Goal: Task Accomplishment & Management: Manage account settings

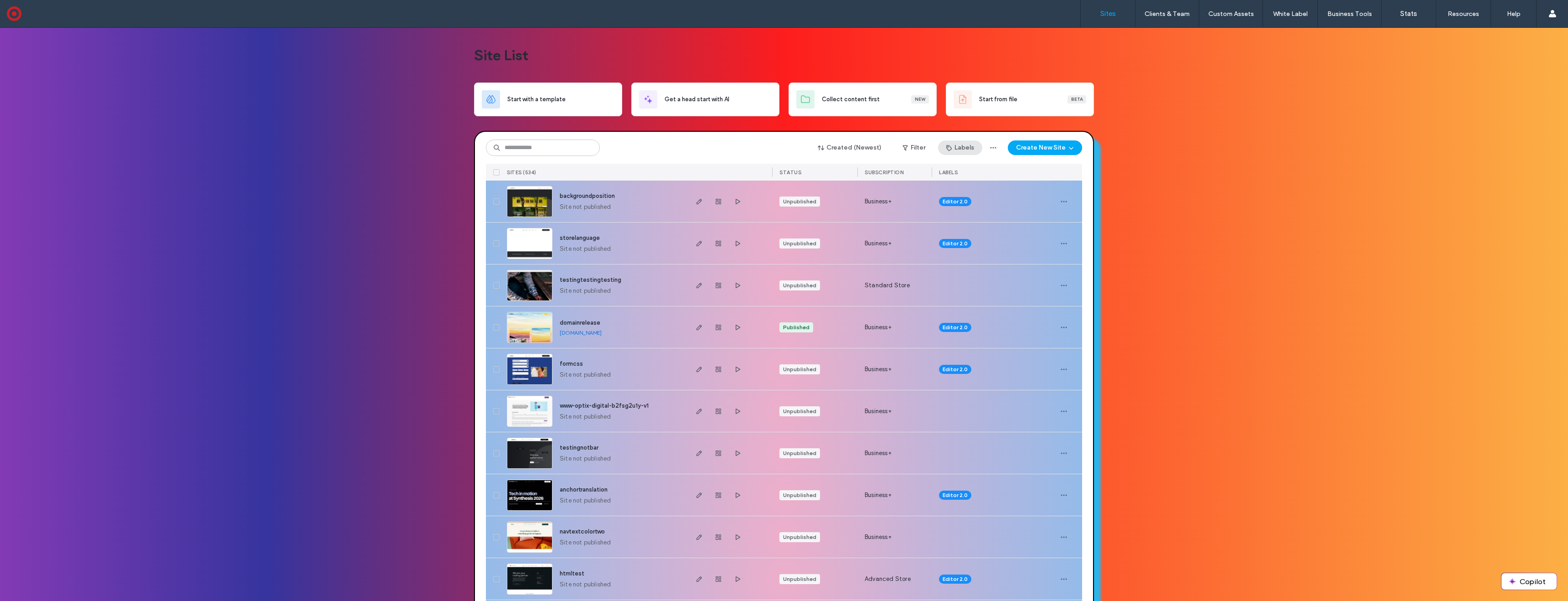
click at [957, 147] on button "Labels" at bounding box center [960, 148] width 44 height 15
click at [961, 213] on span "Label Regression" at bounding box center [978, 213] width 46 height 9
click at [905, 147] on use "button" at bounding box center [905, 148] width 5 height 5
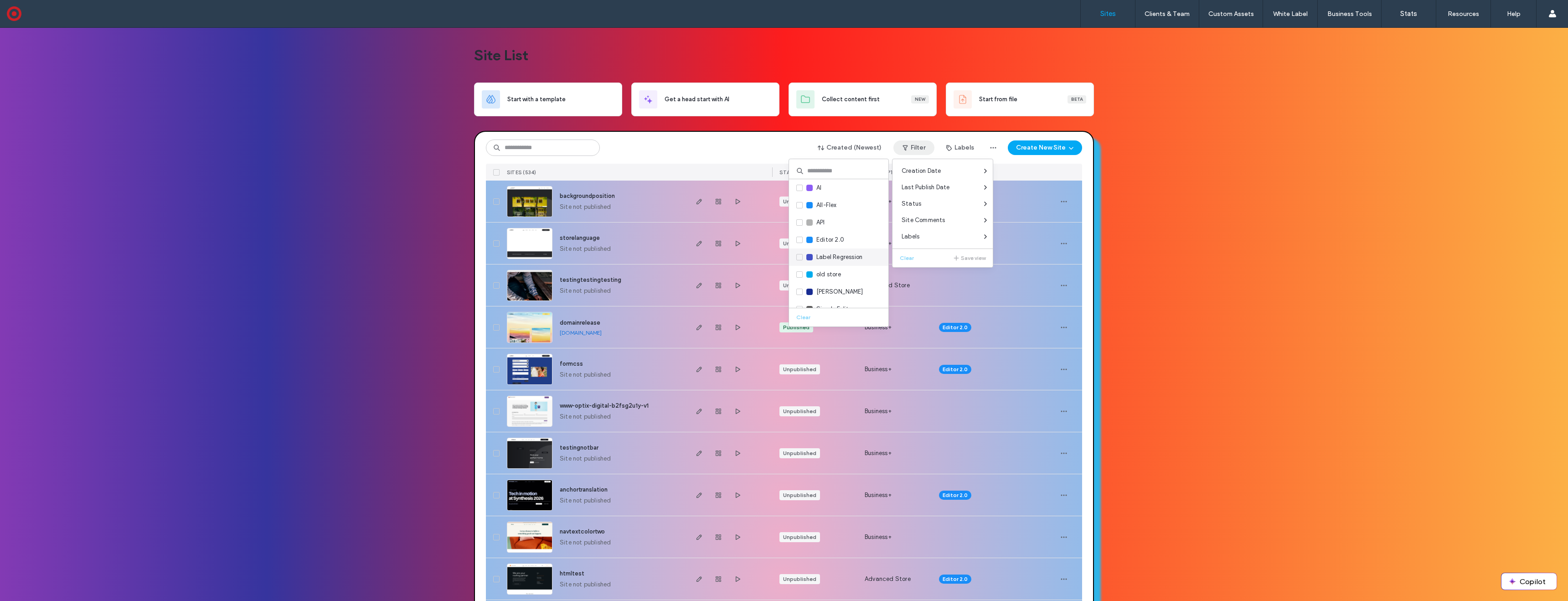
click at [833, 259] on span "Label Regression" at bounding box center [839, 257] width 46 height 9
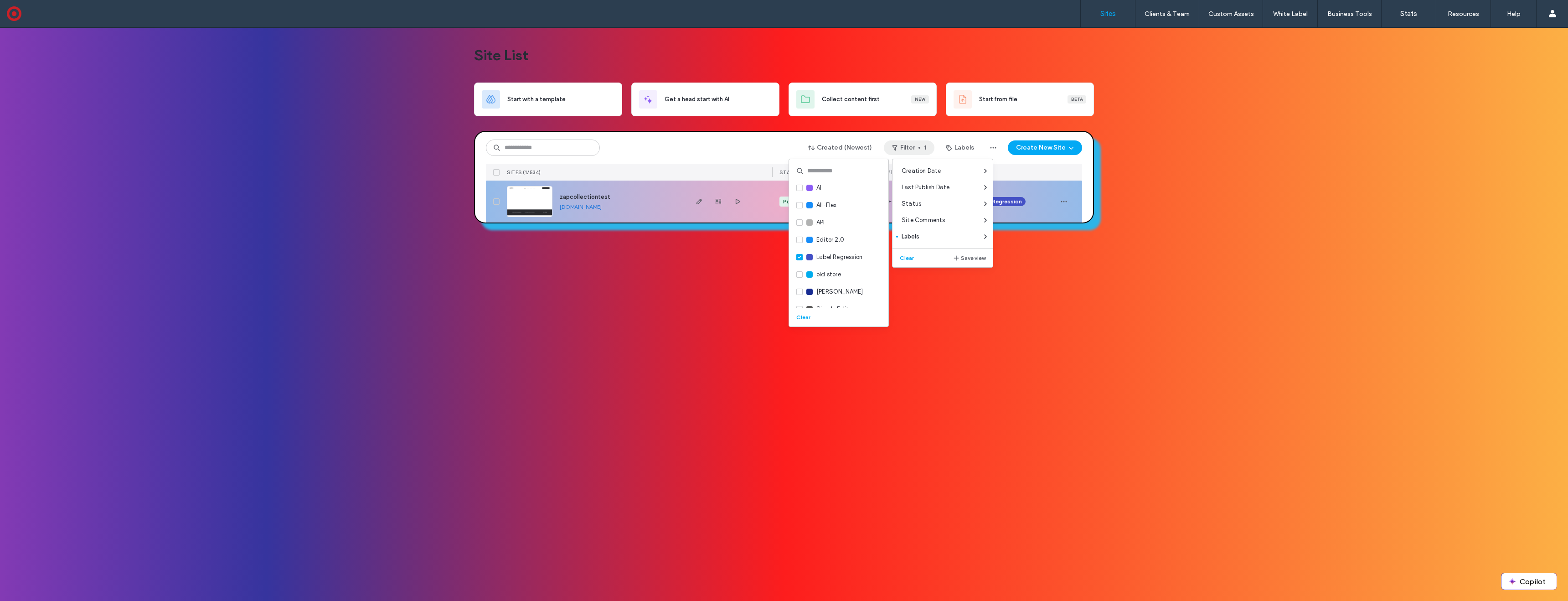
click at [651, 264] on div "Site List Start with a template Get a head start with AI Collect content first …" at bounding box center [784, 314] width 1568 height 573
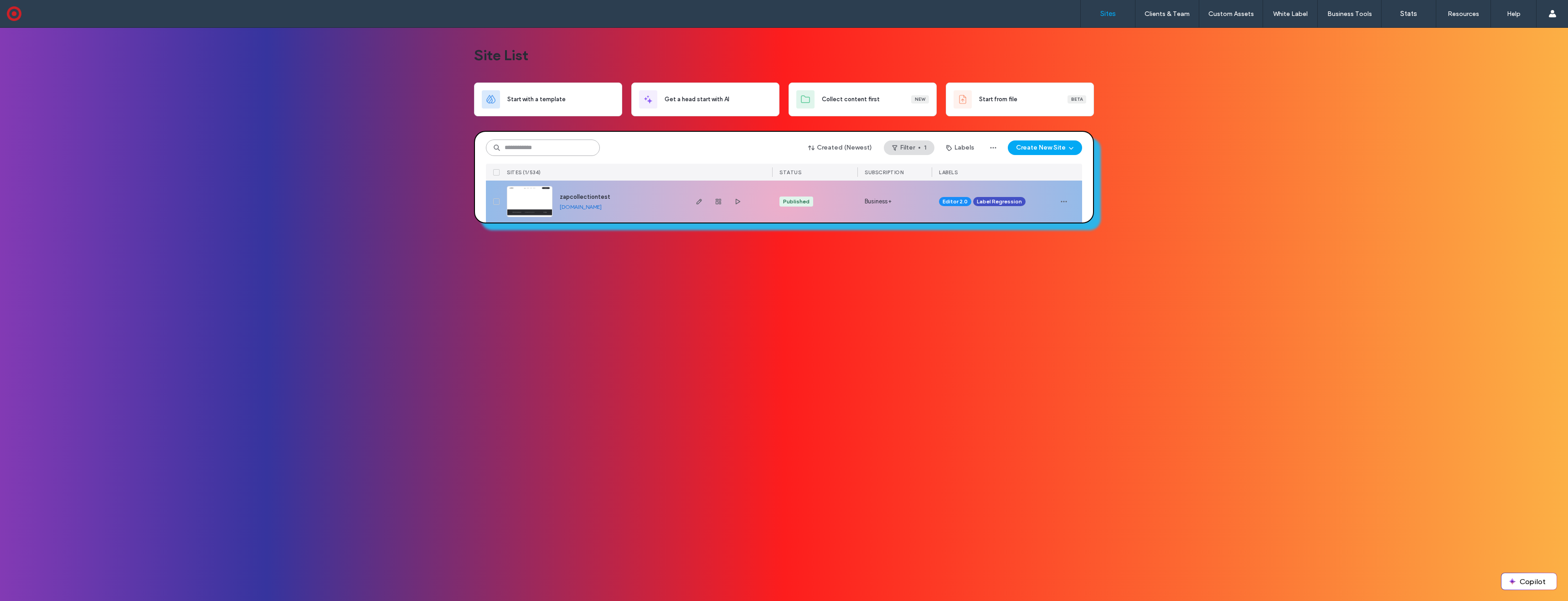
click at [548, 151] on input at bounding box center [542, 147] width 114 height 16
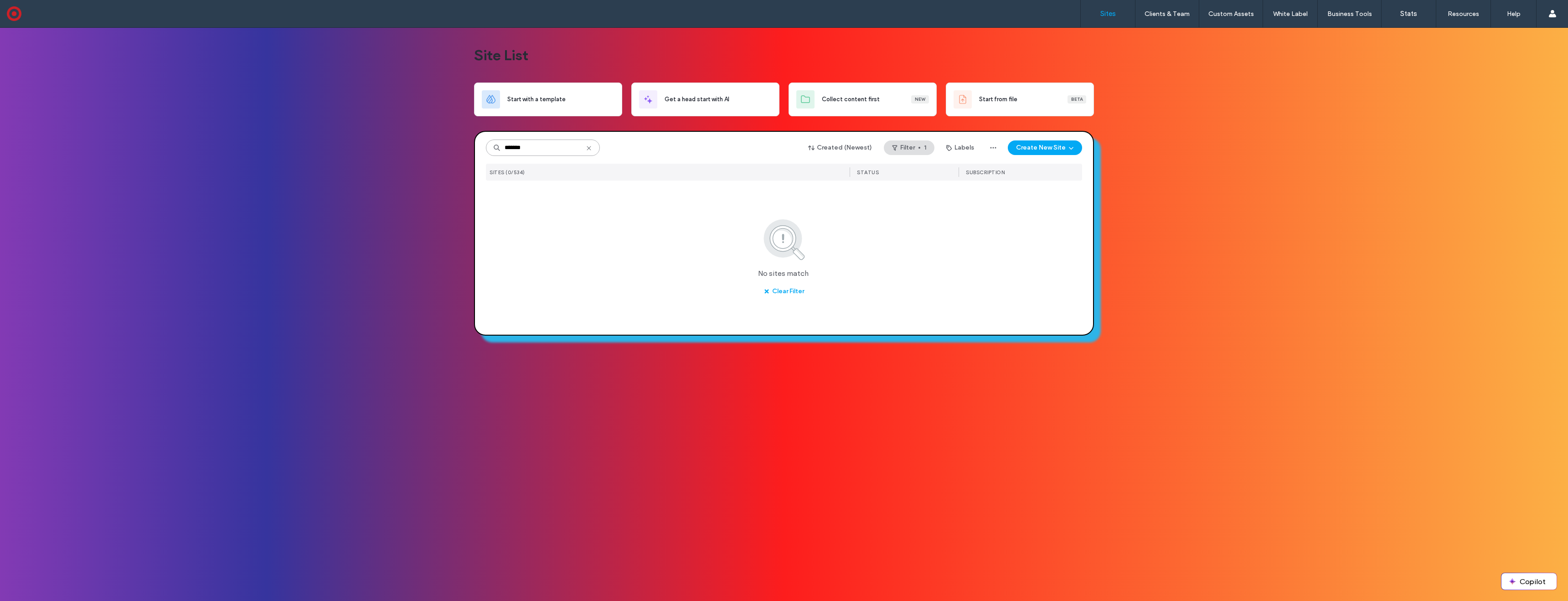
type input "*******"
click at [928, 148] on button "Filter 1" at bounding box center [909, 148] width 51 height 15
click at [895, 256] on button "Clear" at bounding box center [900, 258] width 23 height 11
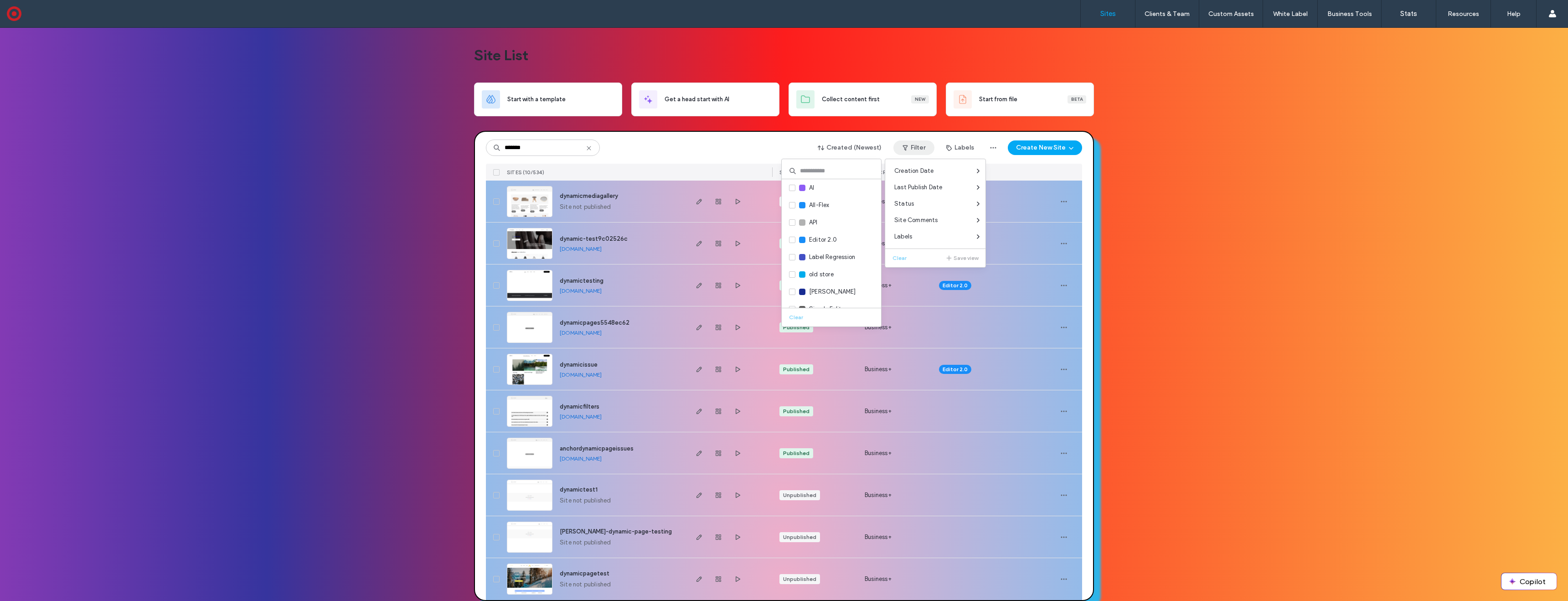
click at [416, 229] on div "Site List Start with a template Get a head start with AI Collect content first …" at bounding box center [784, 320] width 1568 height 584
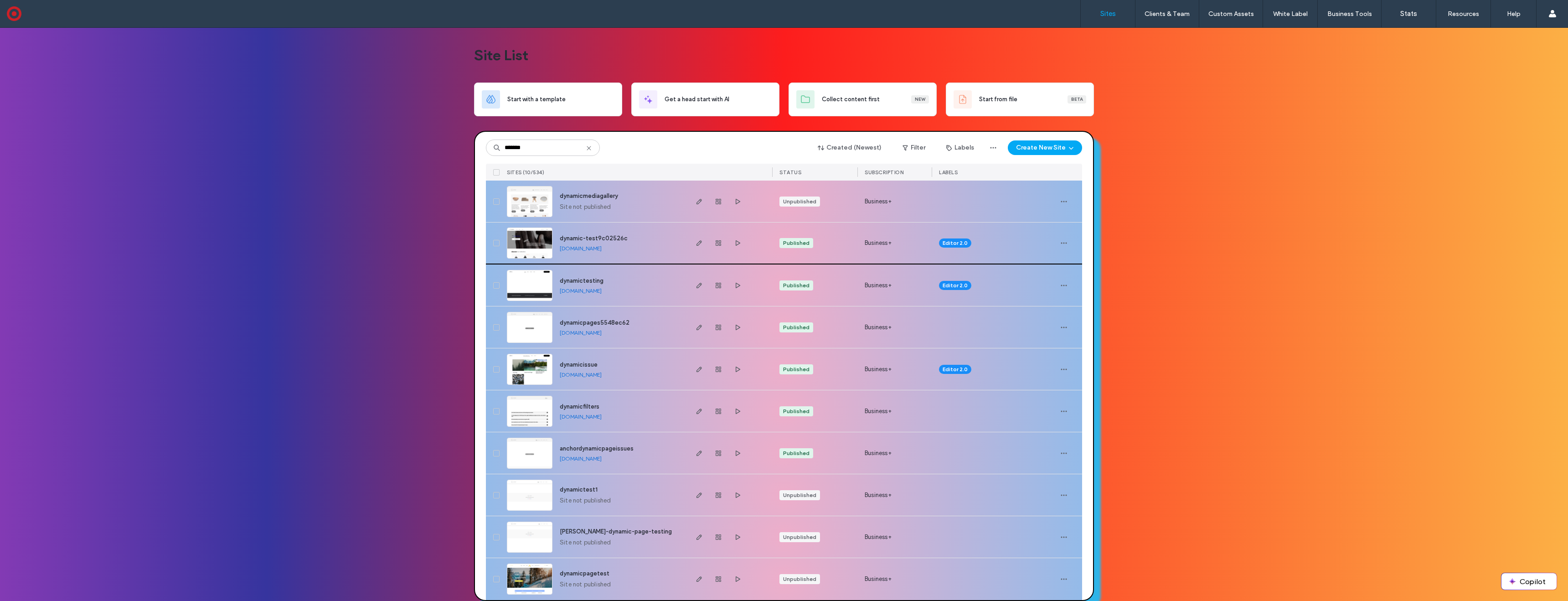
click at [528, 244] on img at bounding box center [529, 259] width 44 height 62
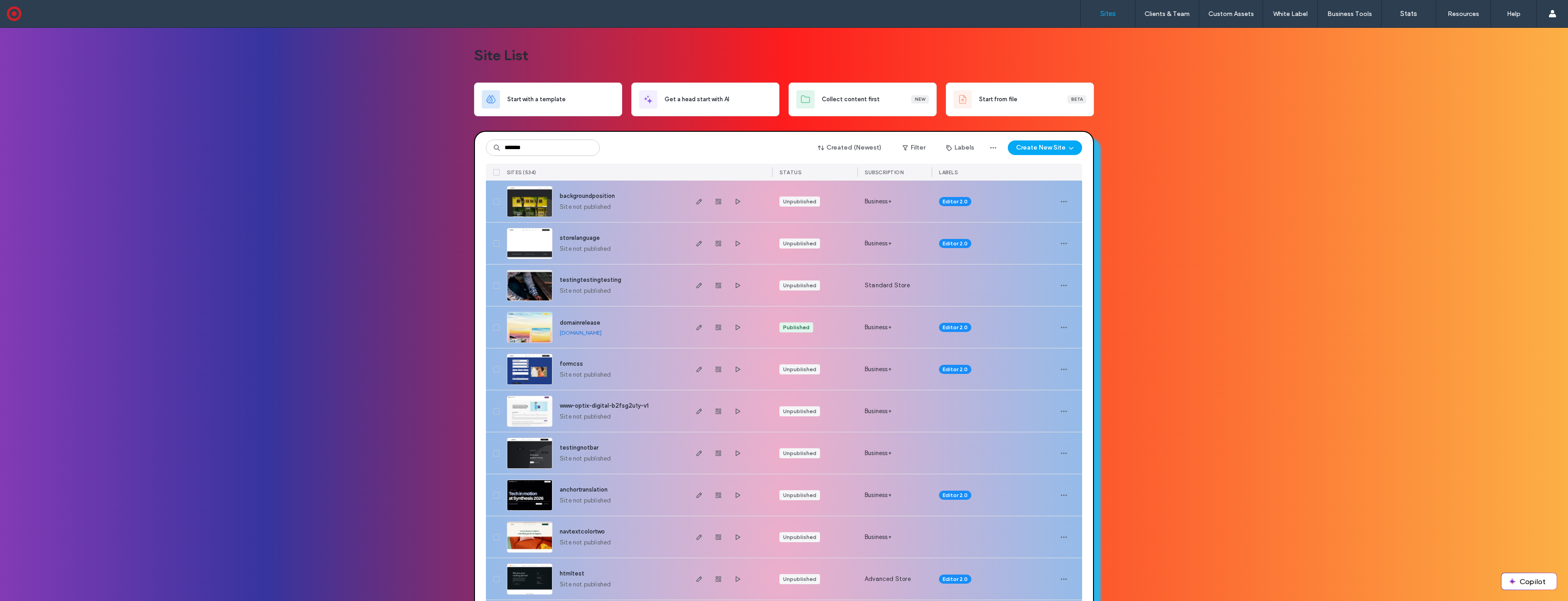
type input "*******"
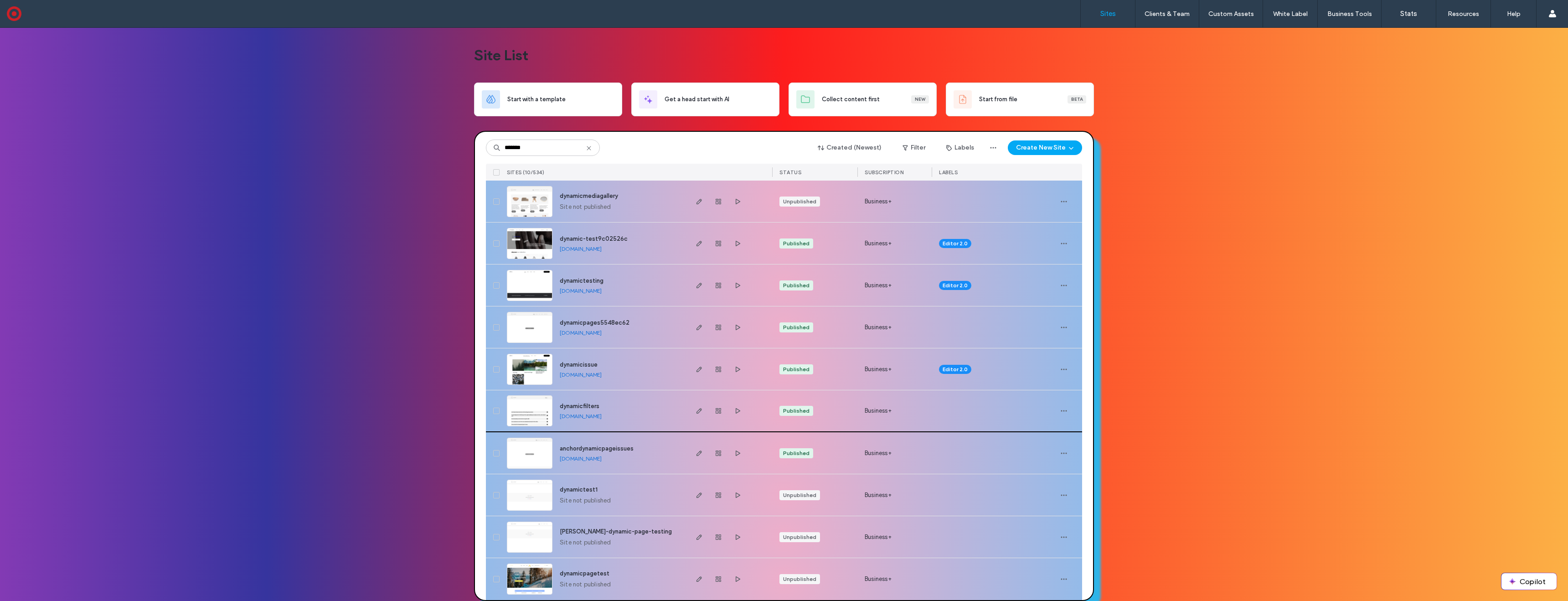
click at [536, 410] on img at bounding box center [529, 427] width 44 height 62
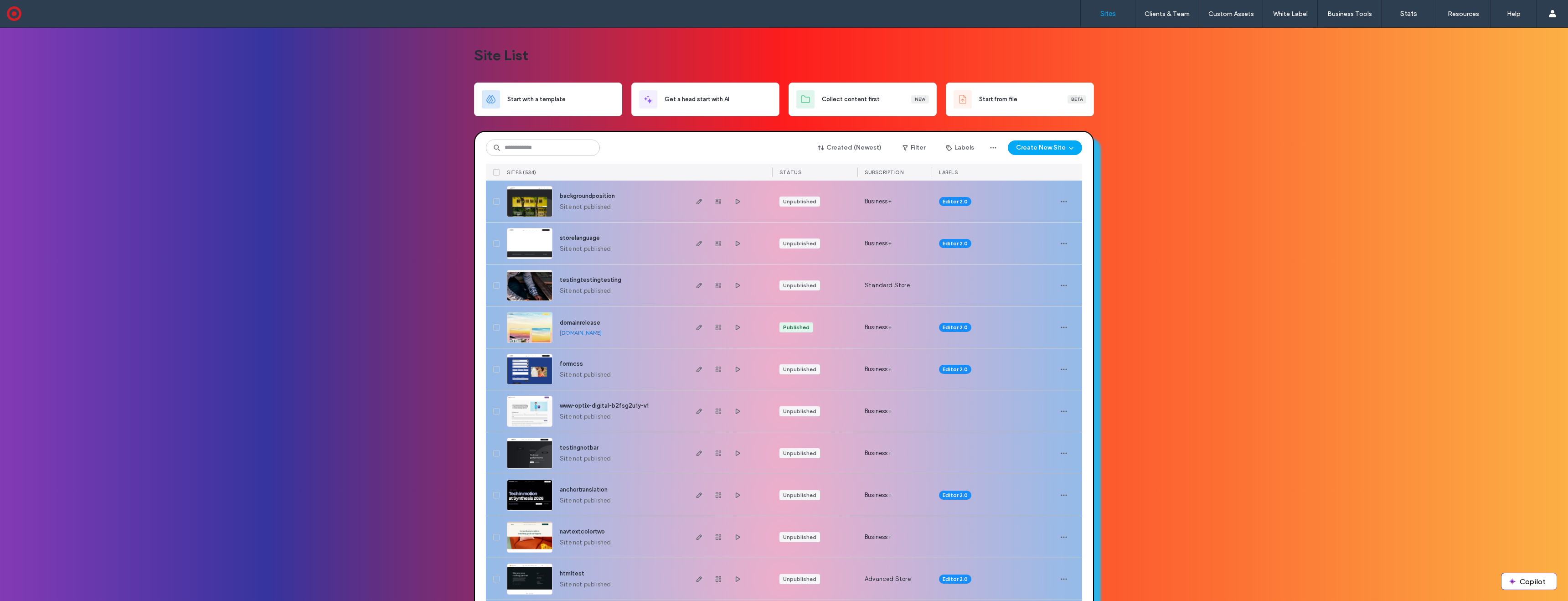
click at [561, 138] on div "Created (Newest) Filter Labels Create New Site SITES (534) STATUS SUBSCRIPTION …" at bounding box center [783, 156] width 596 height 49
click at [560, 145] on input at bounding box center [542, 147] width 114 height 16
paste input "********"
type input "********"
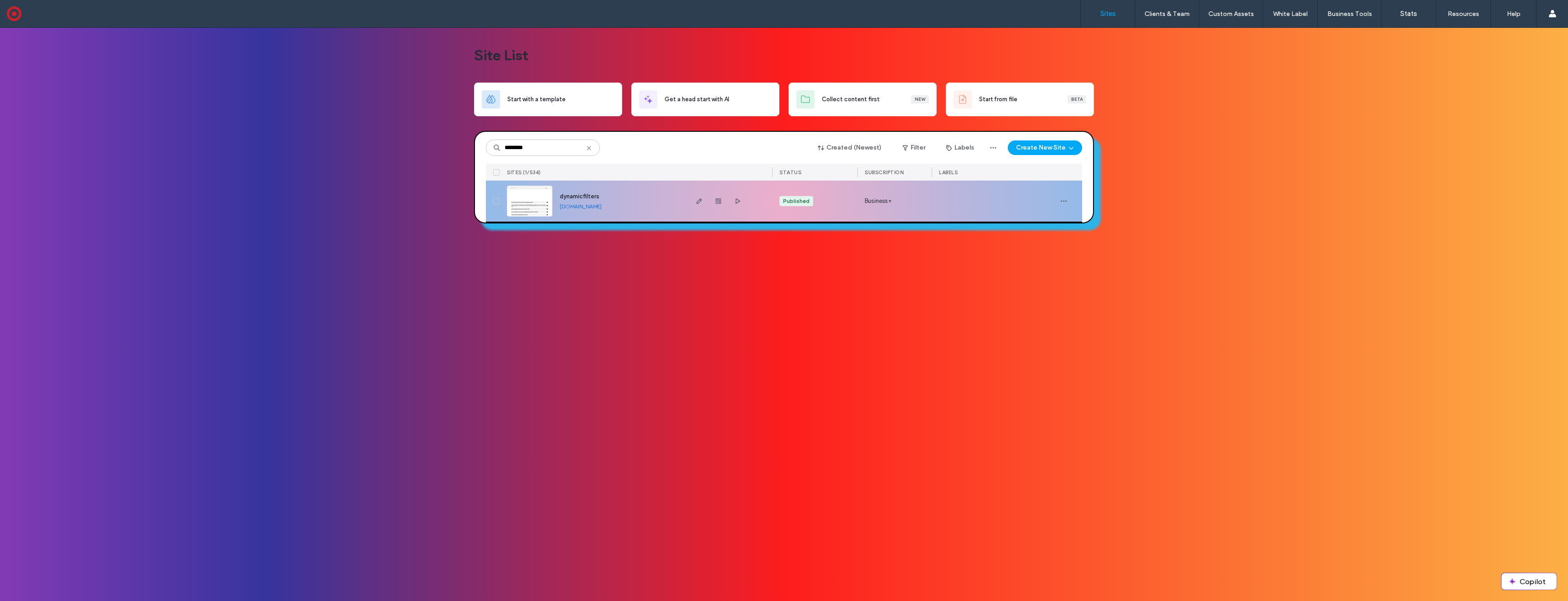
click at [525, 208] on img at bounding box center [529, 217] width 44 height 62
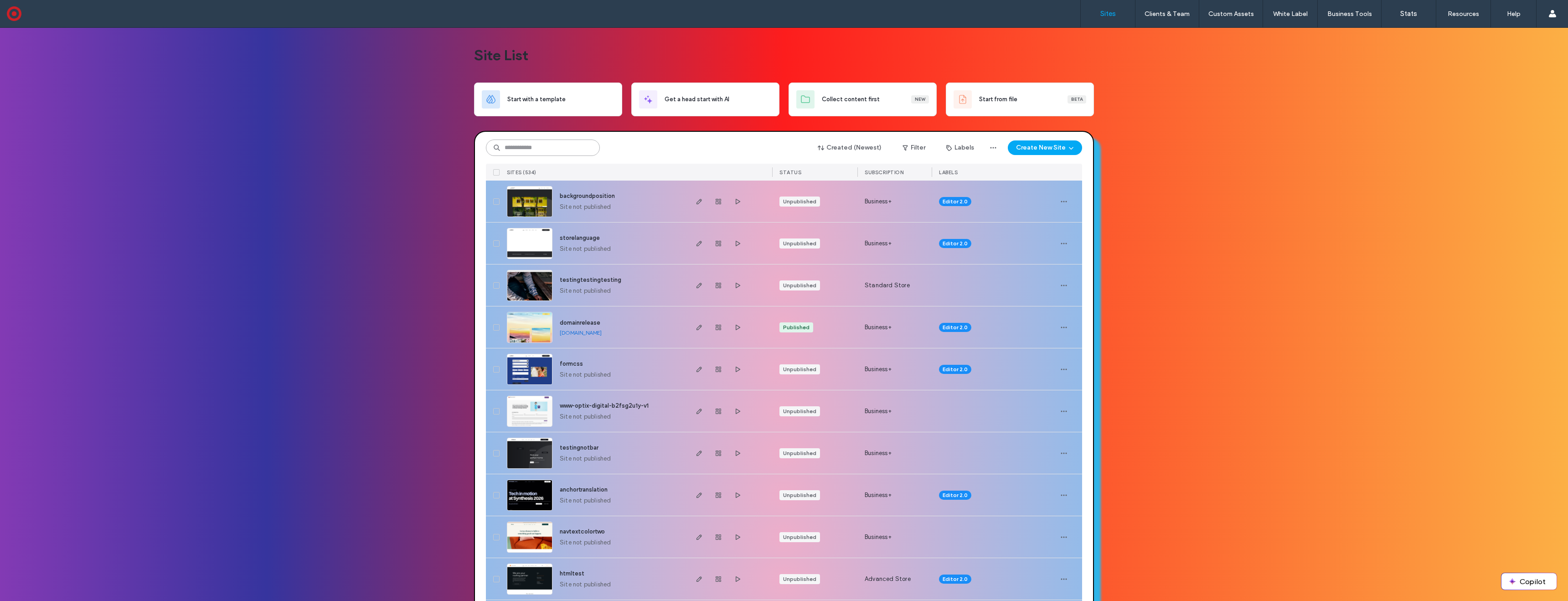
click at [543, 146] on input at bounding box center [542, 147] width 114 height 16
paste input "********"
type input "********"
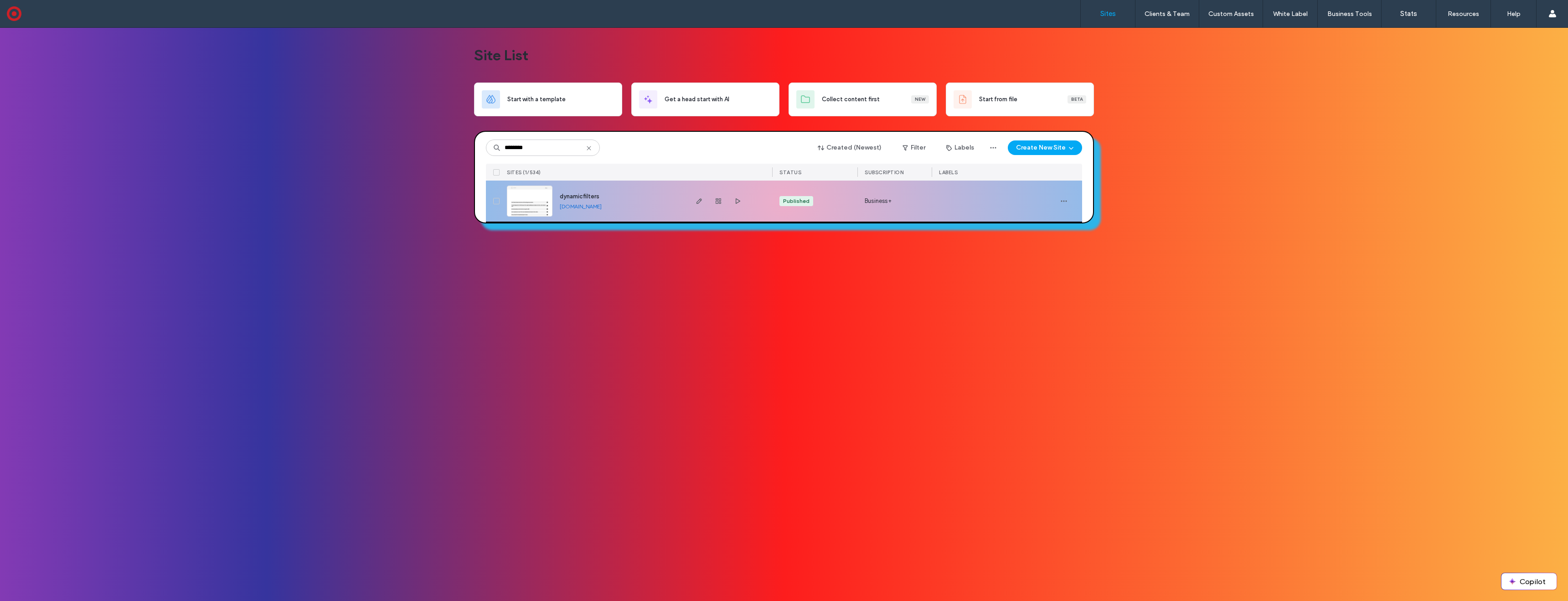
click at [534, 202] on img at bounding box center [529, 217] width 44 height 62
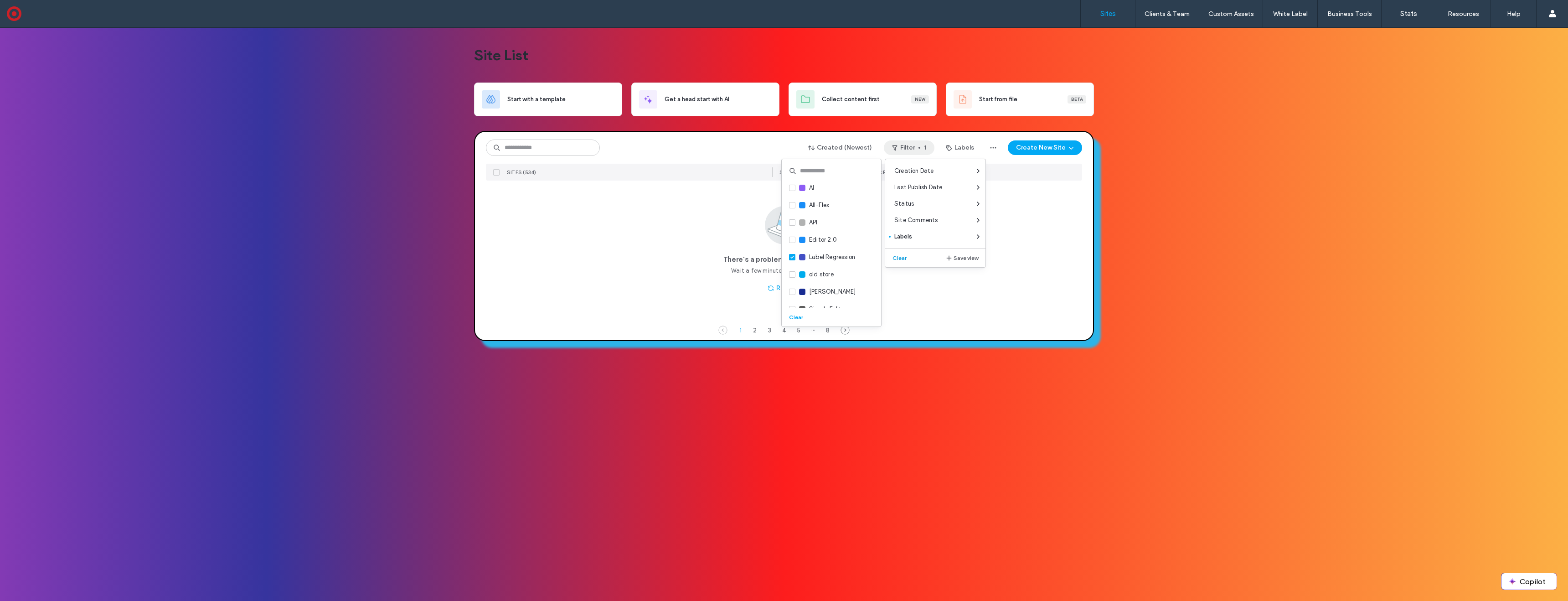
click at [896, 255] on button "Clear" at bounding box center [900, 258] width 23 height 11
drag, startPoint x: 1335, startPoint y: 204, endPoint x: 1085, endPoint y: 209, distance: 250.0
click at [1334, 204] on div "Site List Start with a template Get a head start with AI Collect content first …" at bounding box center [784, 314] width 1568 height 573
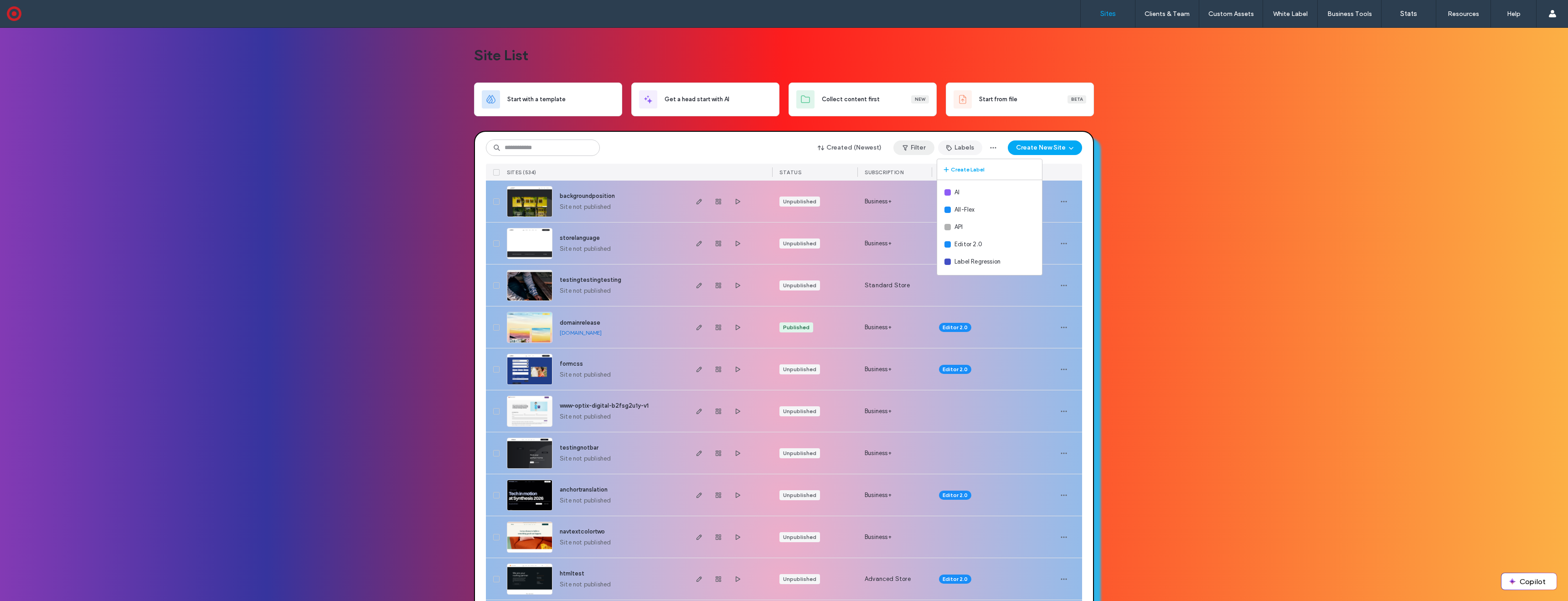
click at [911, 143] on button "Filter" at bounding box center [914, 148] width 41 height 15
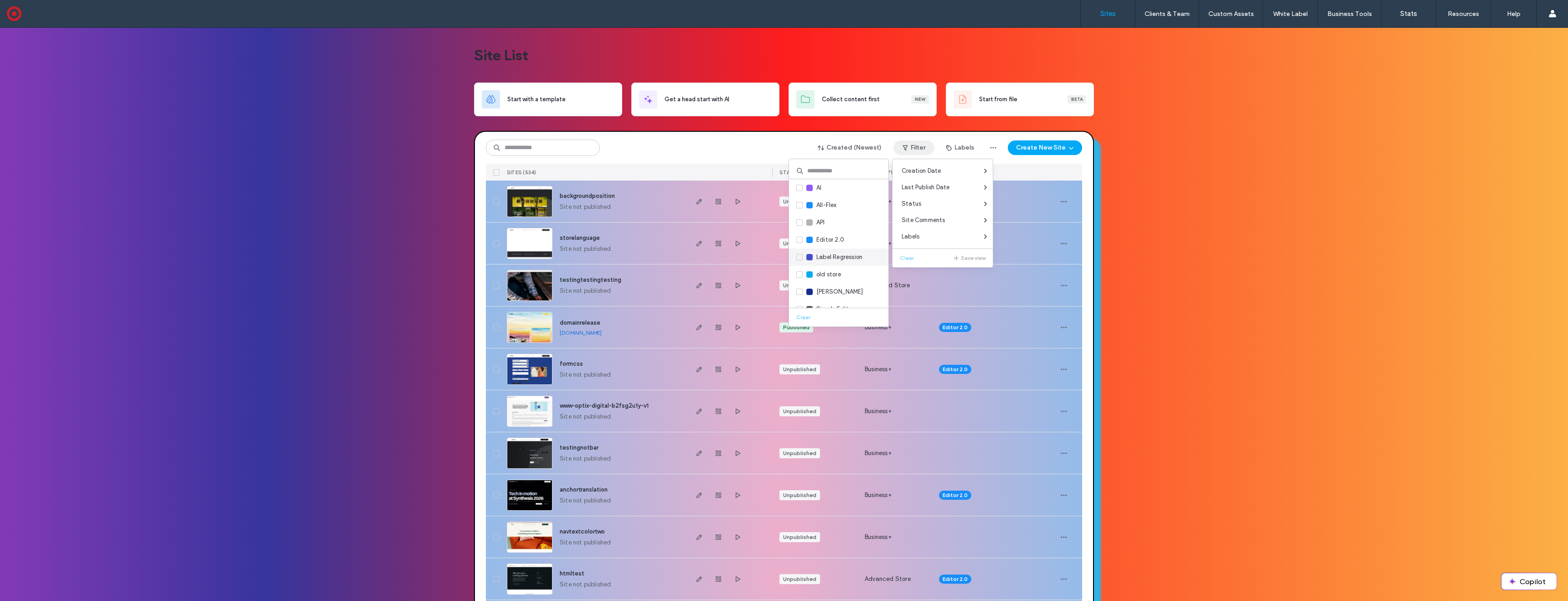
click at [854, 254] on span "Label Regression" at bounding box center [839, 257] width 46 height 9
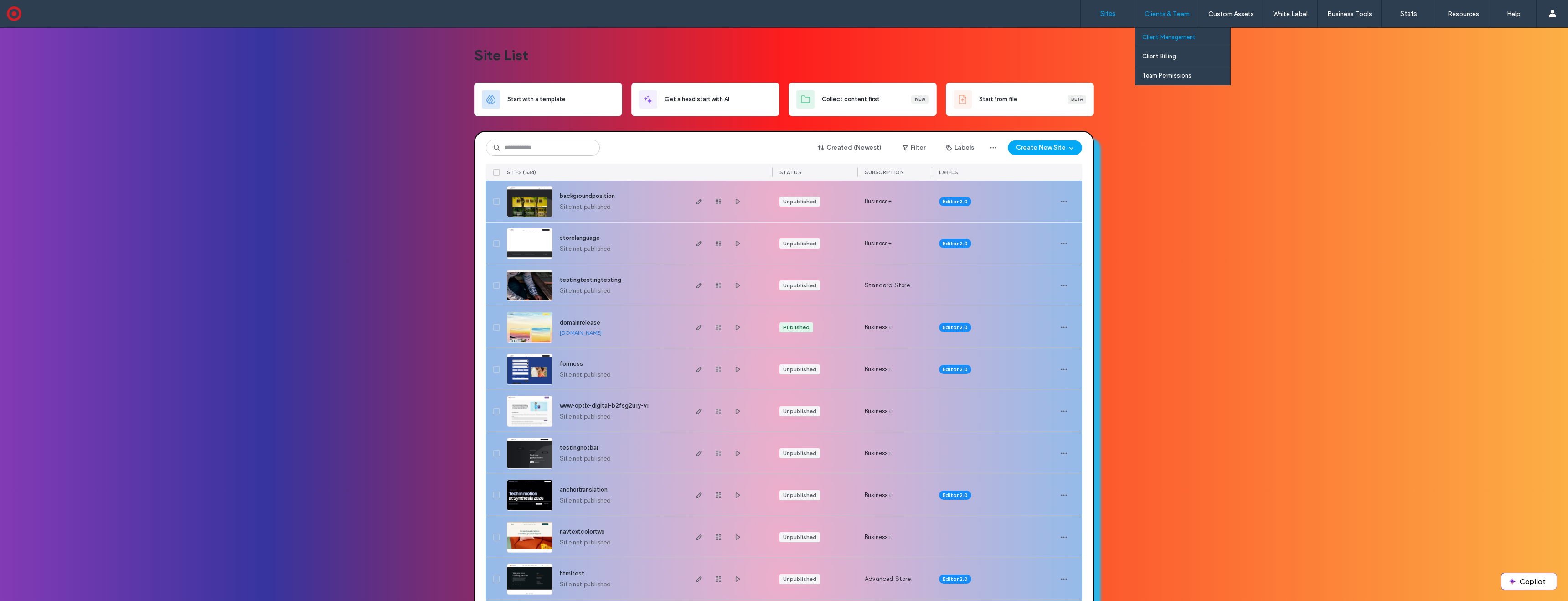
click at [1176, 37] on label "Client Management" at bounding box center [1169, 37] width 54 height 7
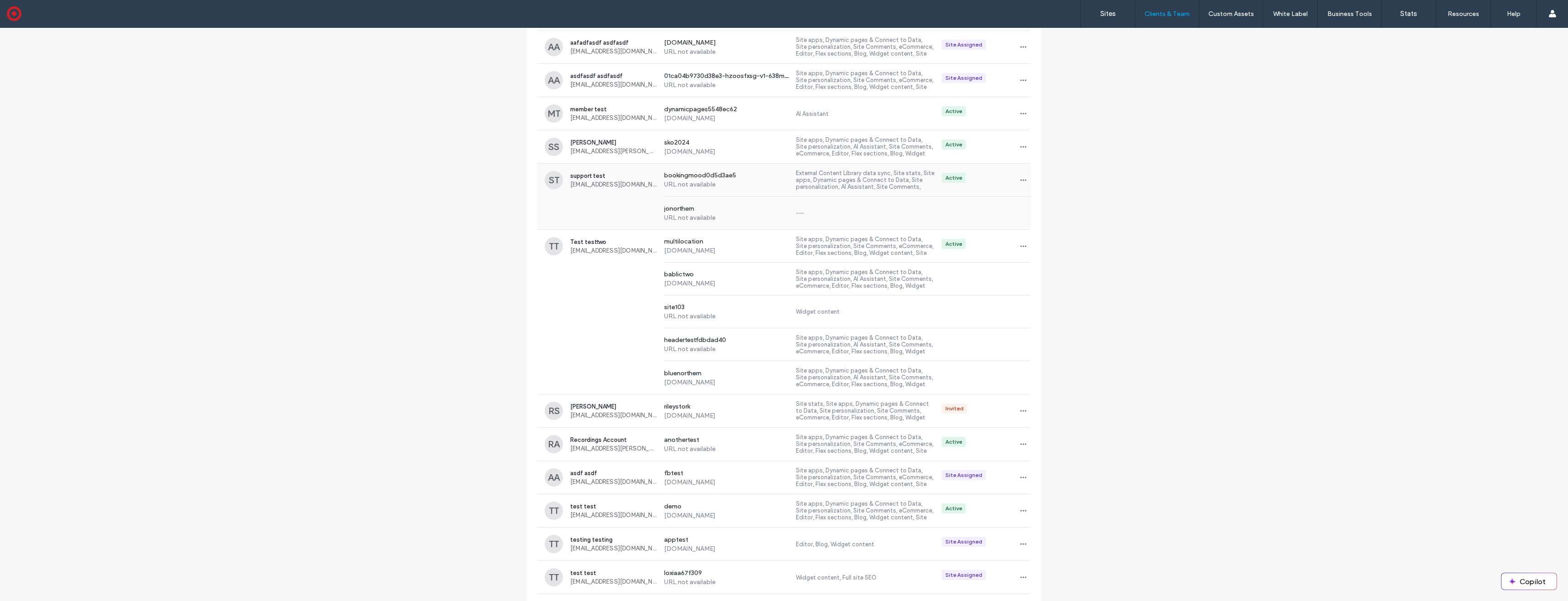
scroll to position [353, 0]
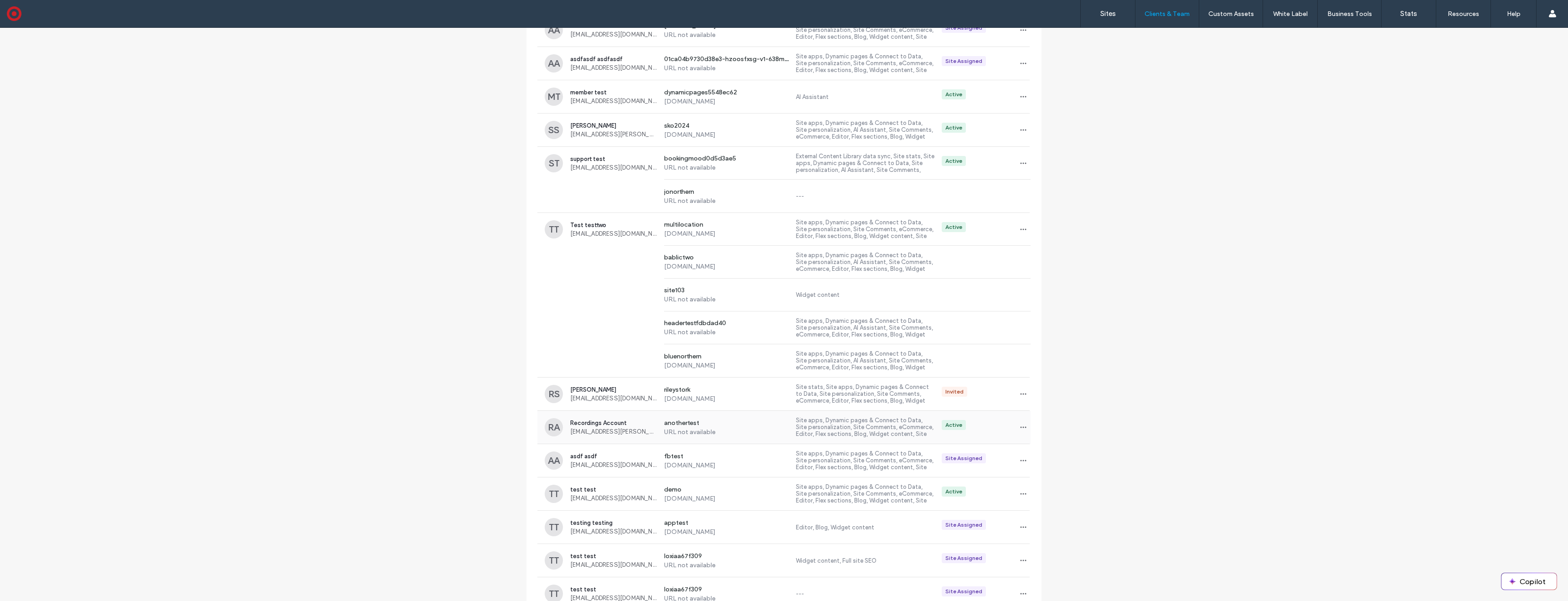
click at [727, 427] on label "anothertest" at bounding box center [726, 423] width 125 height 9
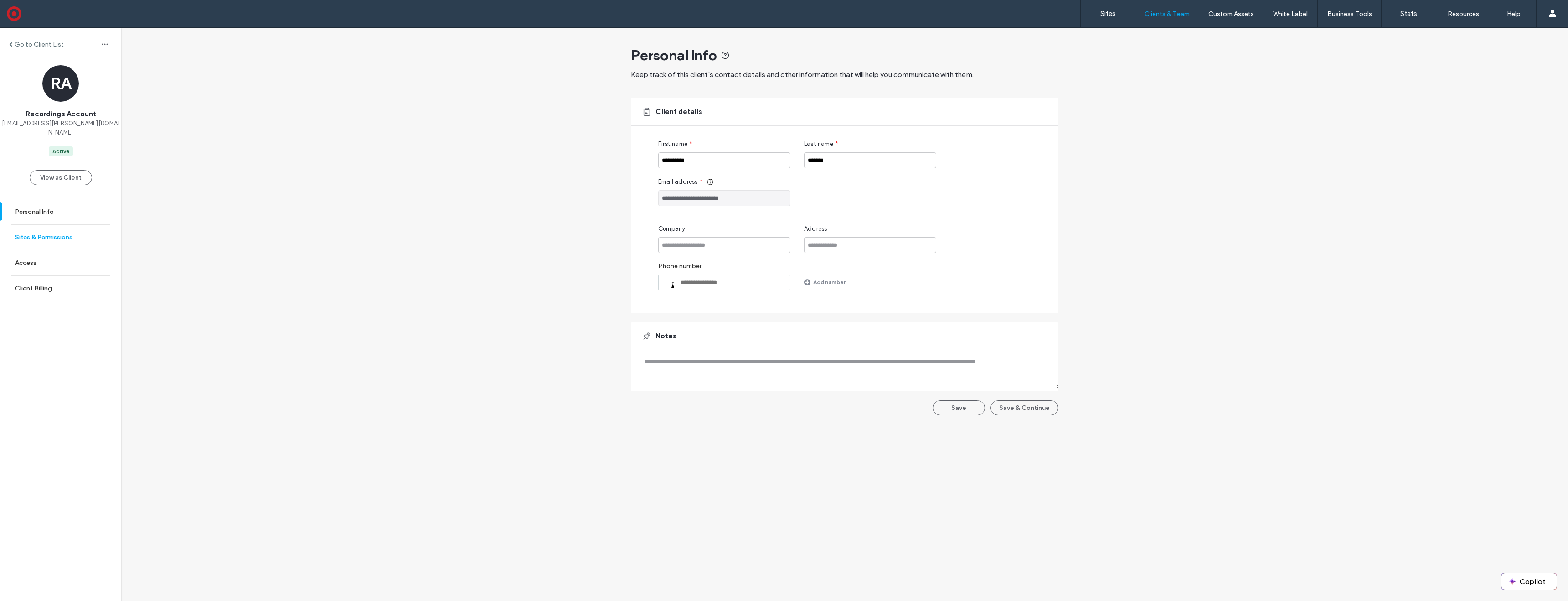
click at [46, 233] on label "Sites & Permissions" at bounding box center [44, 237] width 57 height 8
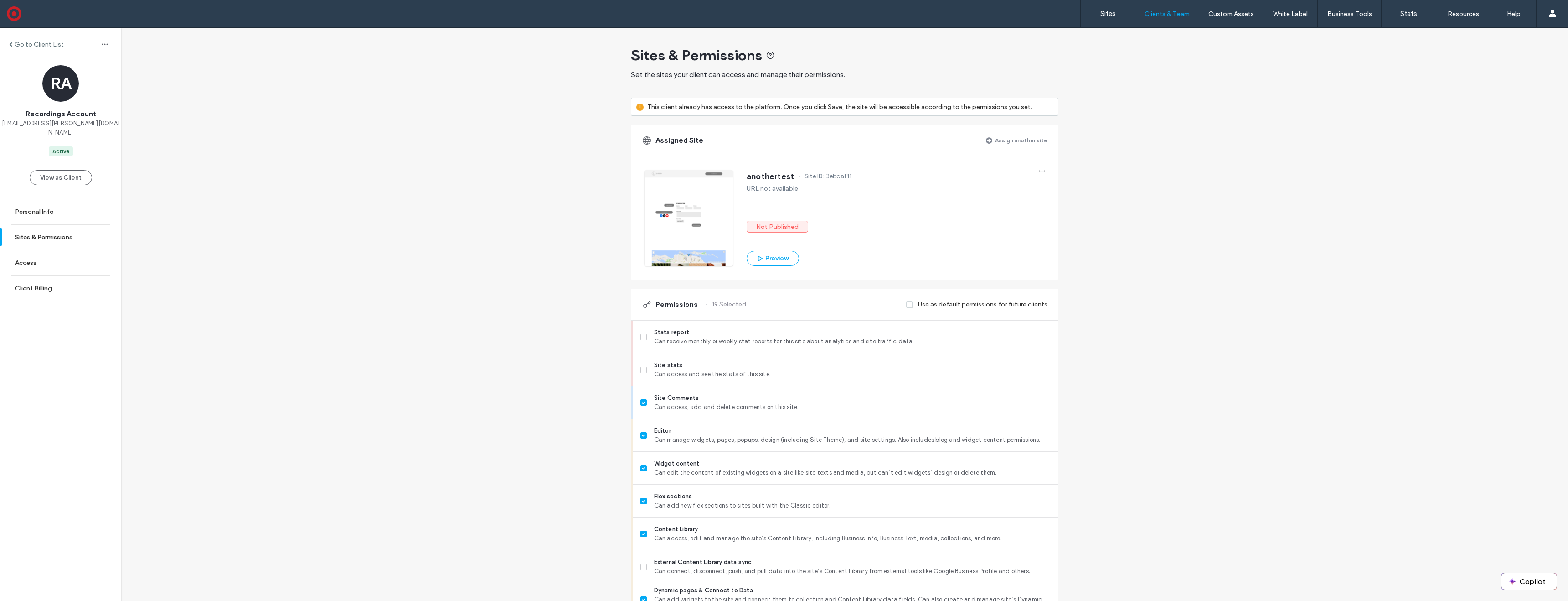
click at [22, 39] on div "Go to Client List" at bounding box center [60, 44] width 121 height 15
click at [13, 46] on div "Go to Client List" at bounding box center [37, 44] width 55 height 8
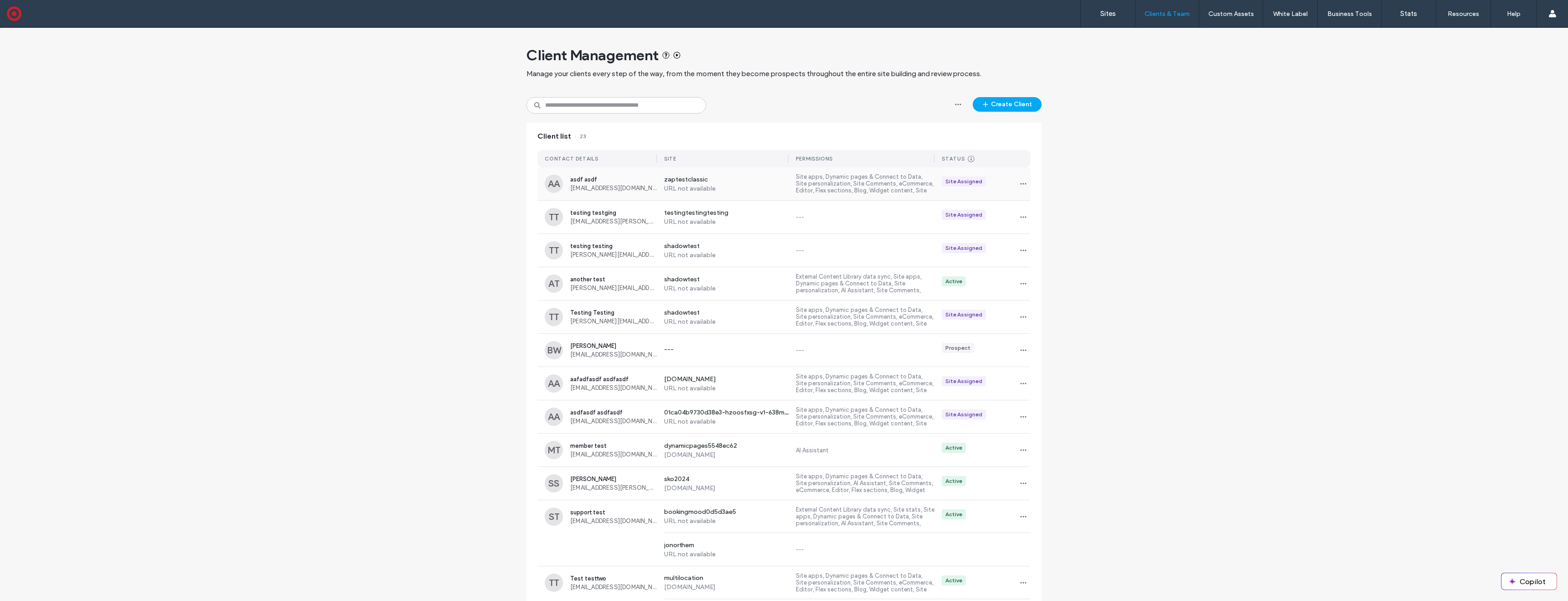
click at [747, 181] on label "zaptestclassic" at bounding box center [726, 180] width 125 height 9
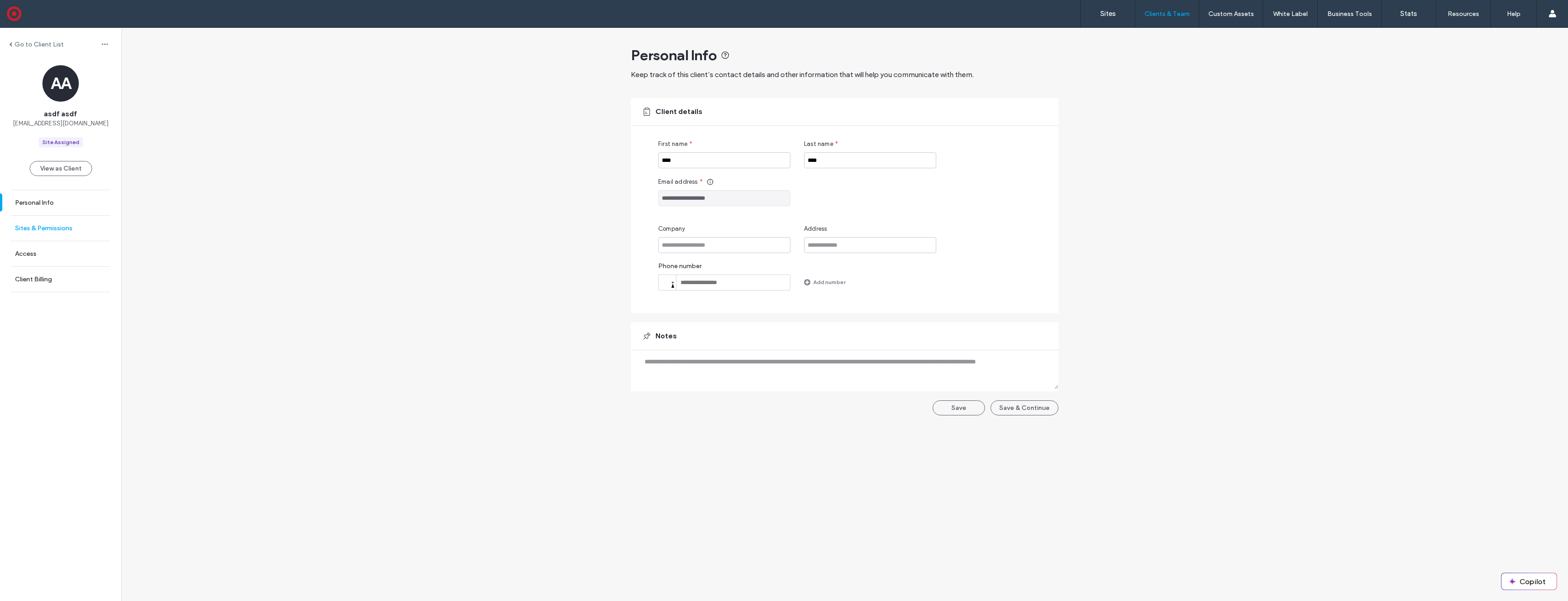
click at [57, 225] on label "Sites & Permissions" at bounding box center [44, 228] width 57 height 8
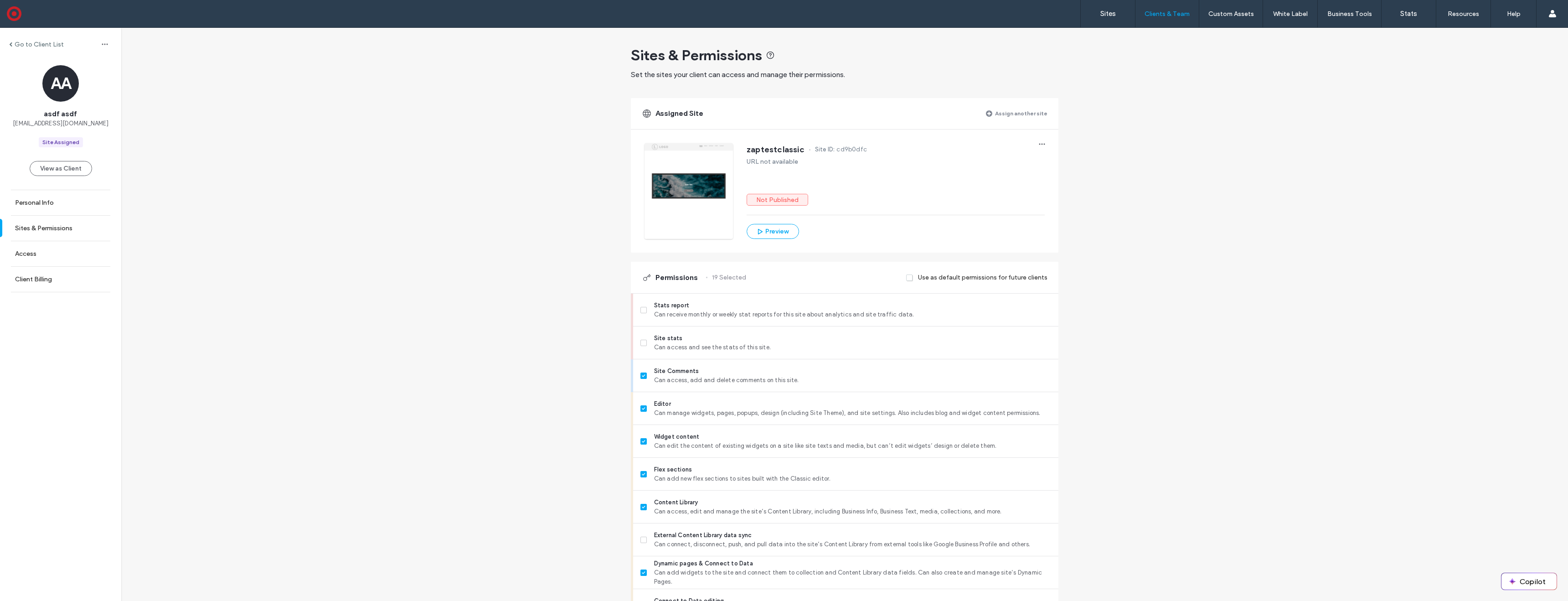
click at [1030, 114] on label "Assign another site" at bounding box center [1021, 113] width 52 height 16
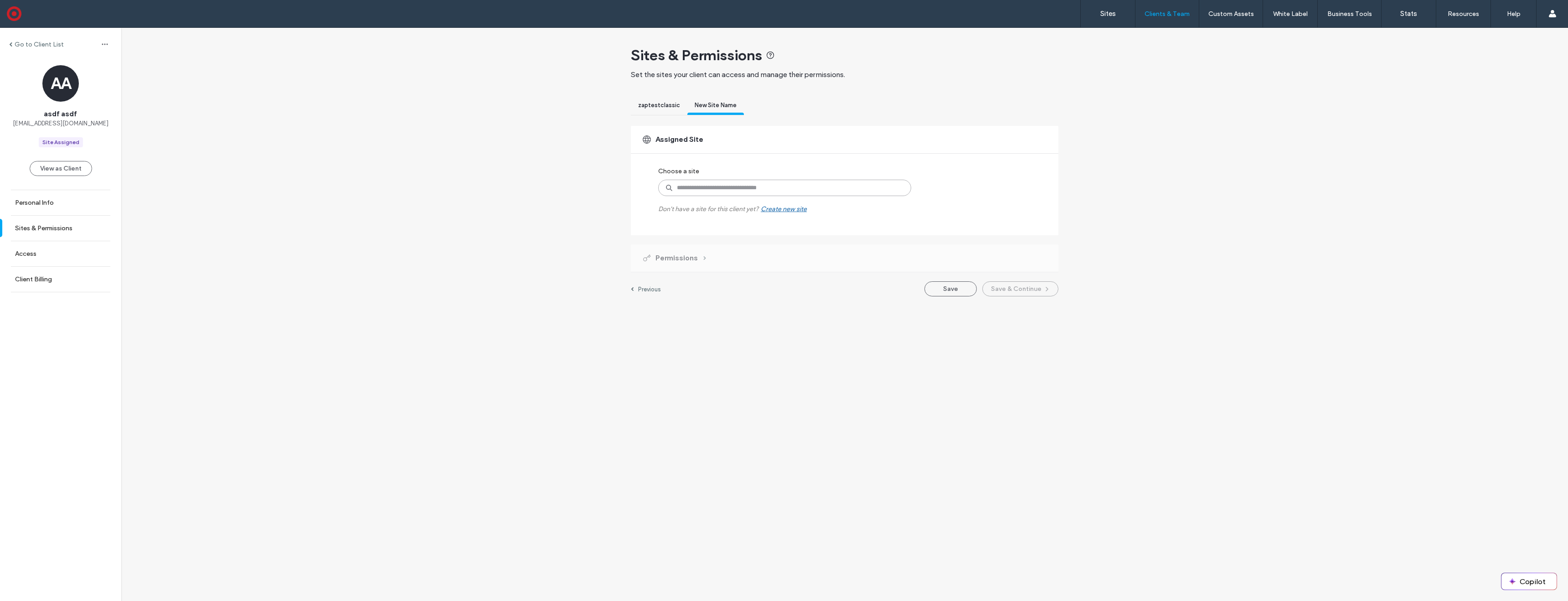
click at [738, 191] on input at bounding box center [785, 188] width 253 height 16
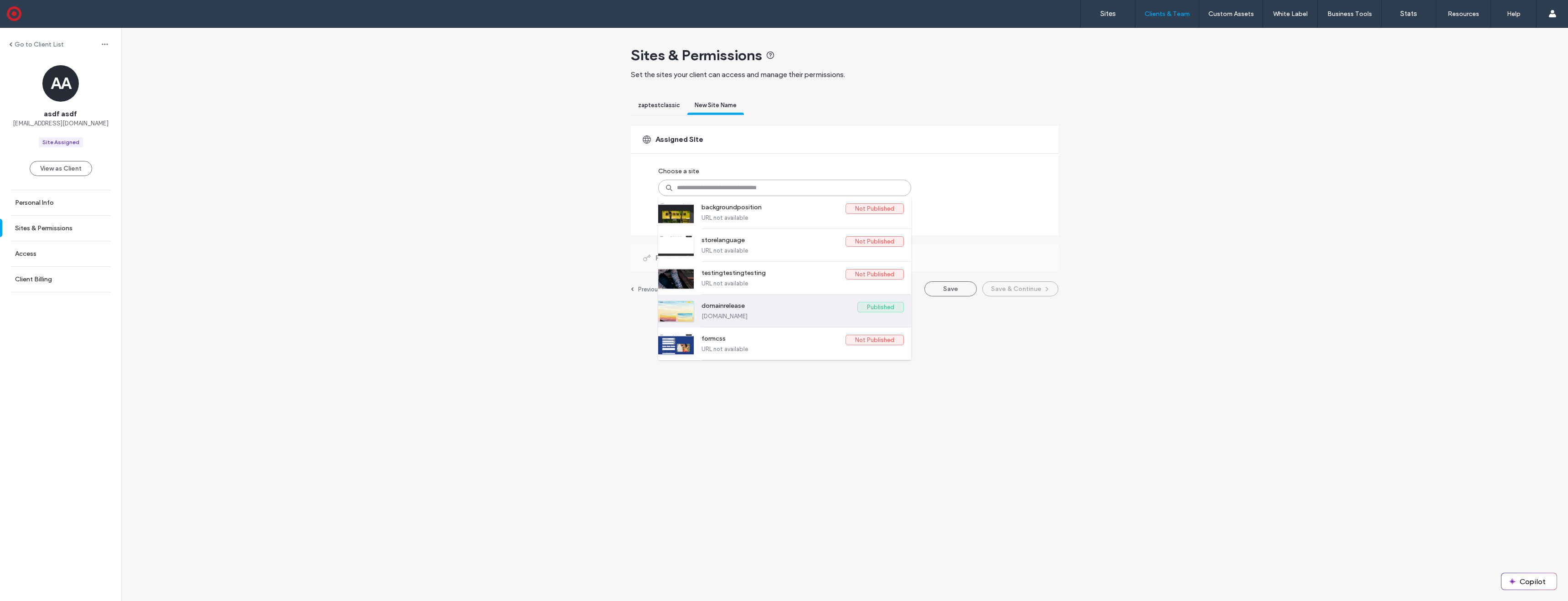
click at [766, 312] on label "domainrelease" at bounding box center [779, 308] width 156 height 11
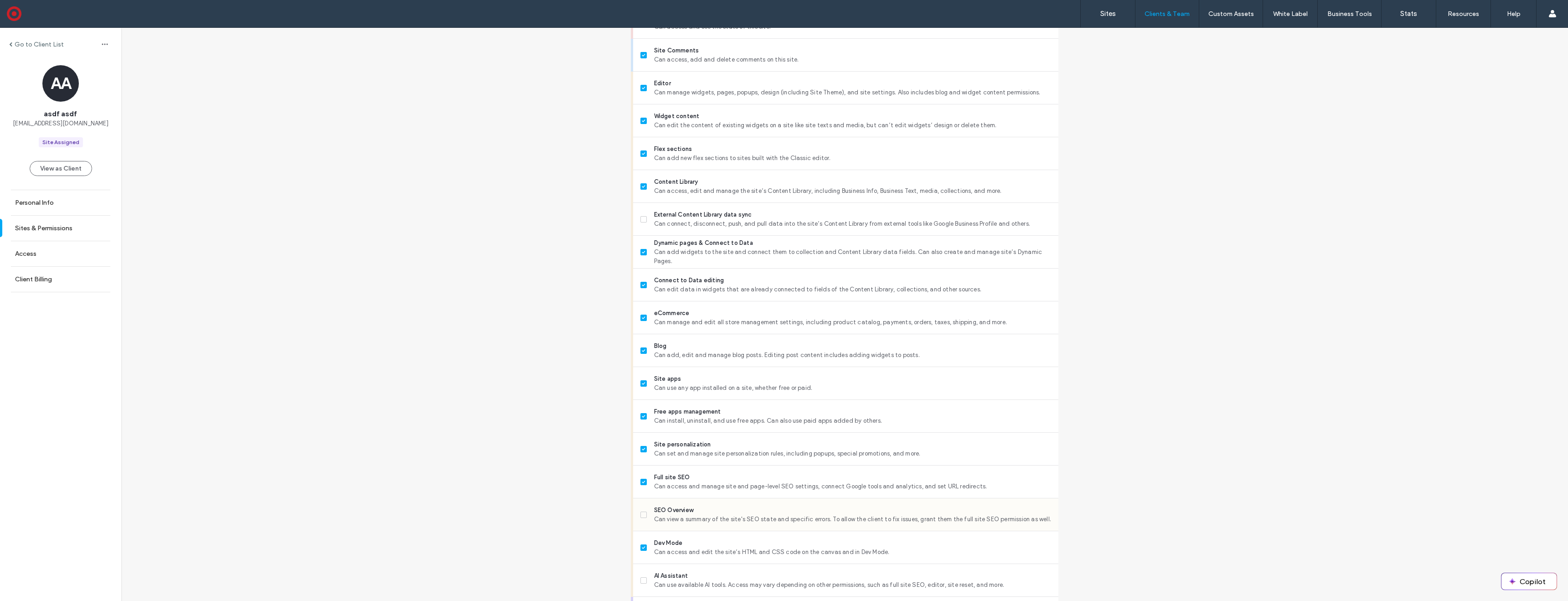
scroll to position [542, 0]
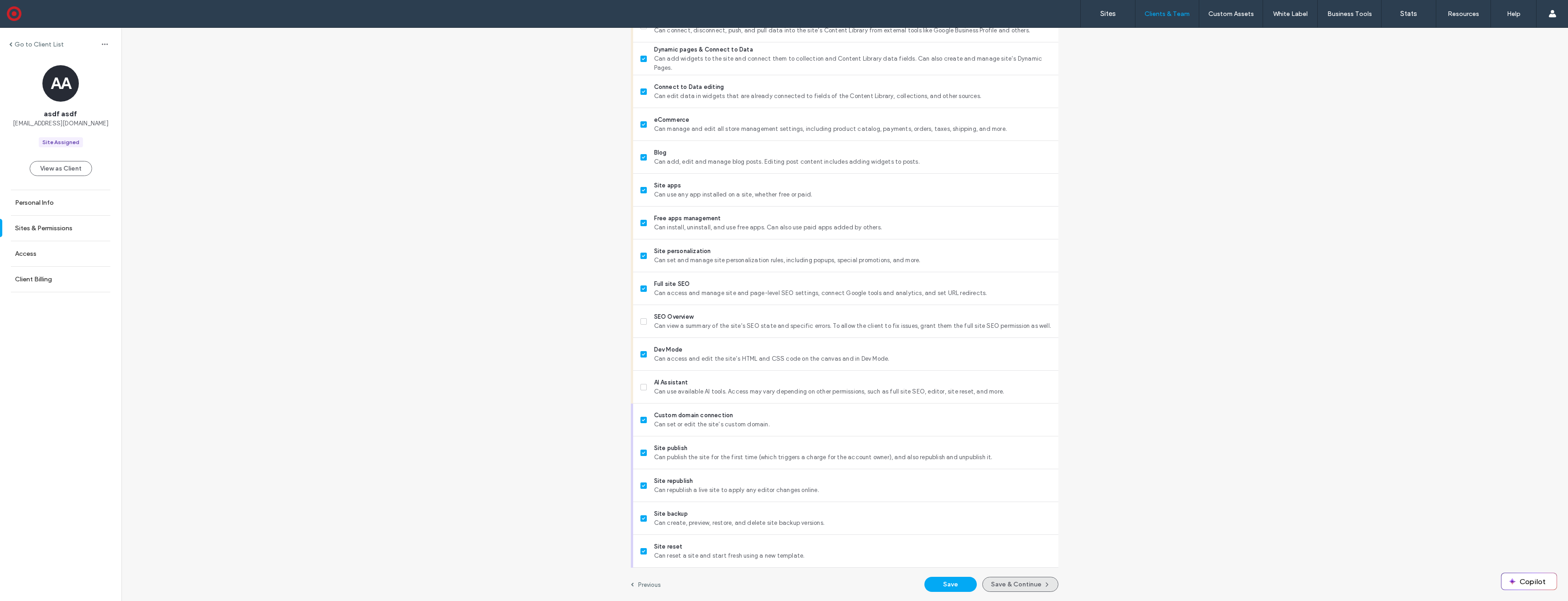
click at [1019, 582] on button "Save & Continue" at bounding box center [1020, 584] width 76 height 15
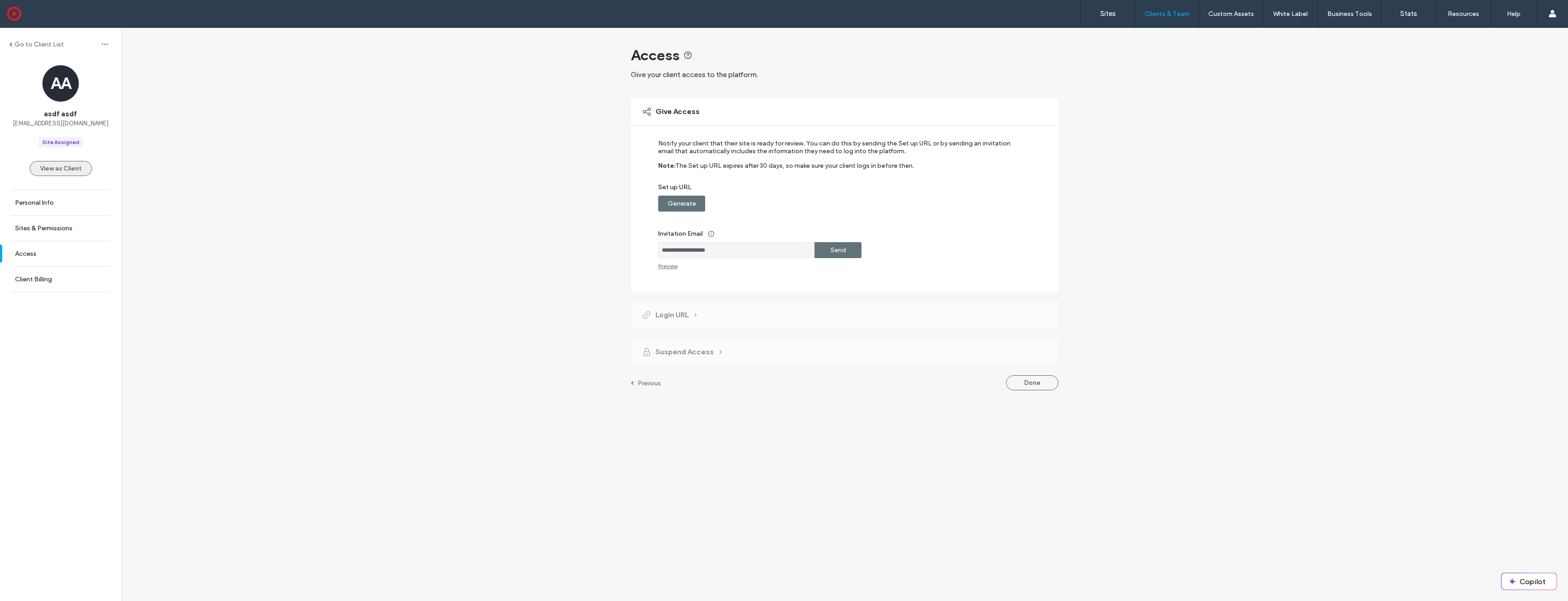
click at [60, 168] on button "View as Client" at bounding box center [61, 168] width 63 height 15
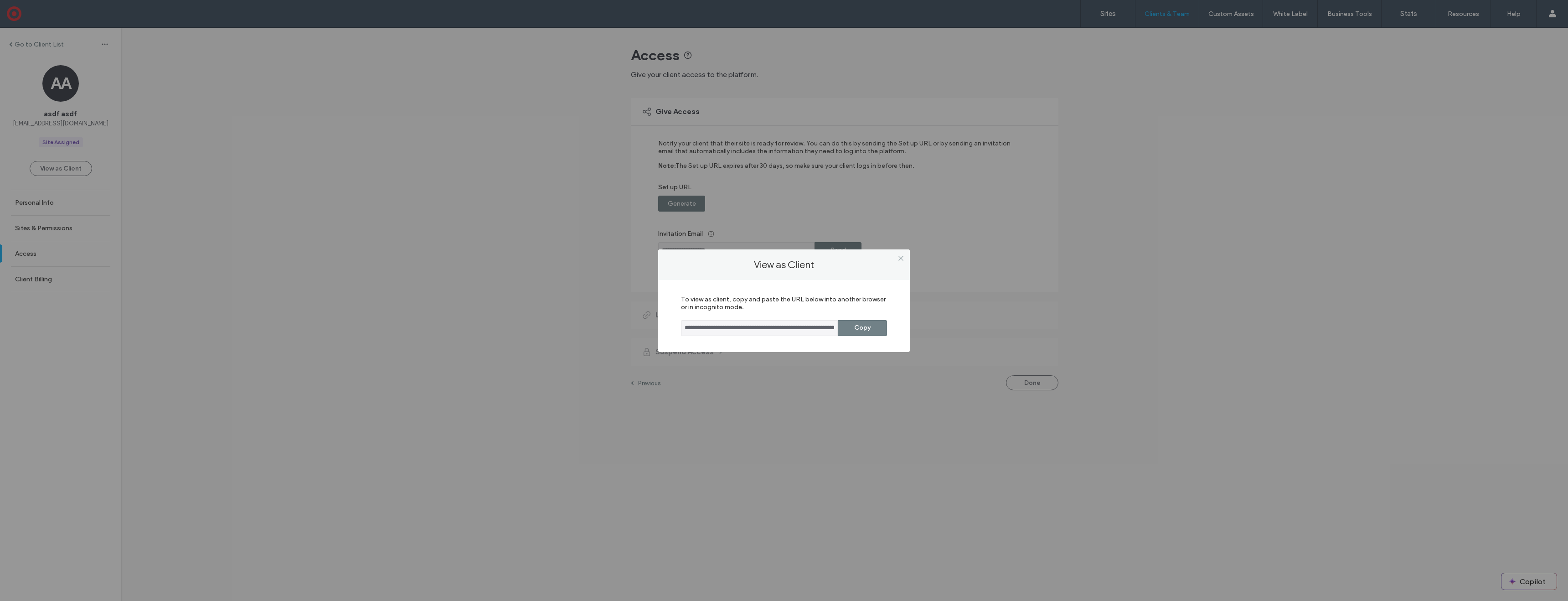
click at [865, 326] on button "Copy" at bounding box center [862, 328] width 49 height 16
click at [901, 258] on icon at bounding box center [900, 258] width 7 height 7
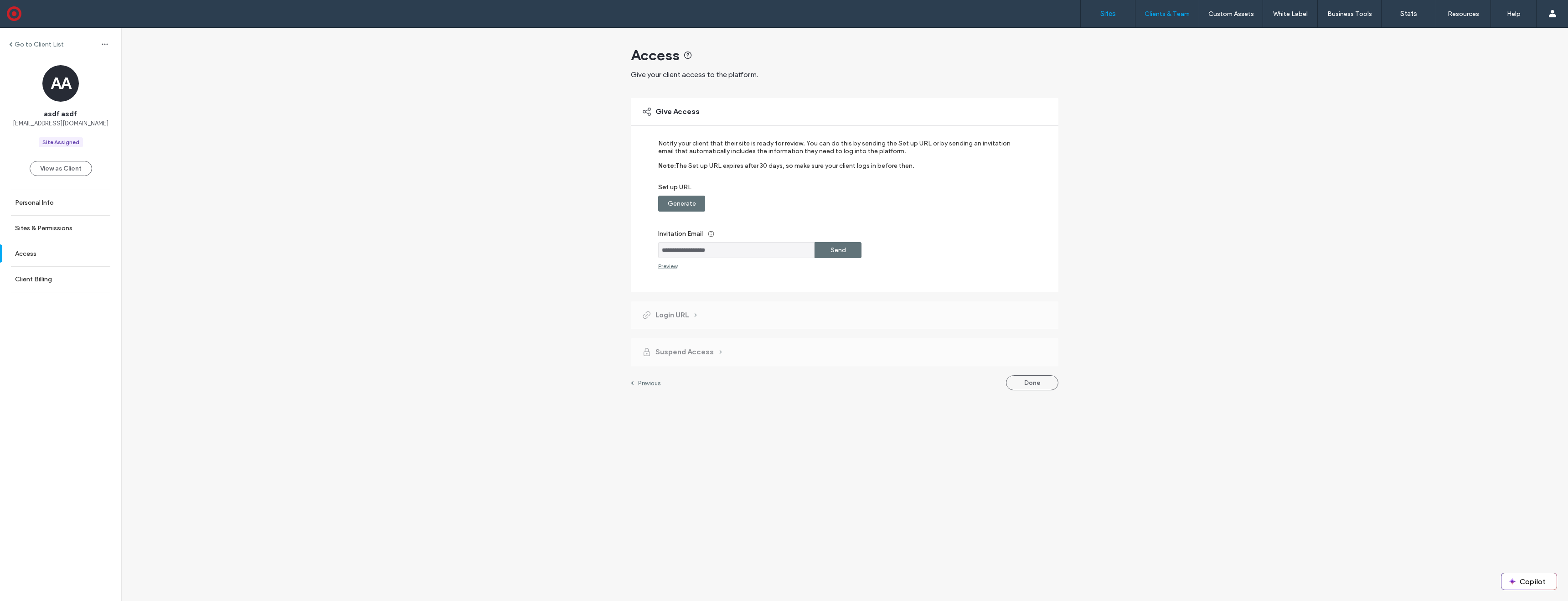
click at [1108, 17] on label "Sites" at bounding box center [1108, 13] width 15 height 8
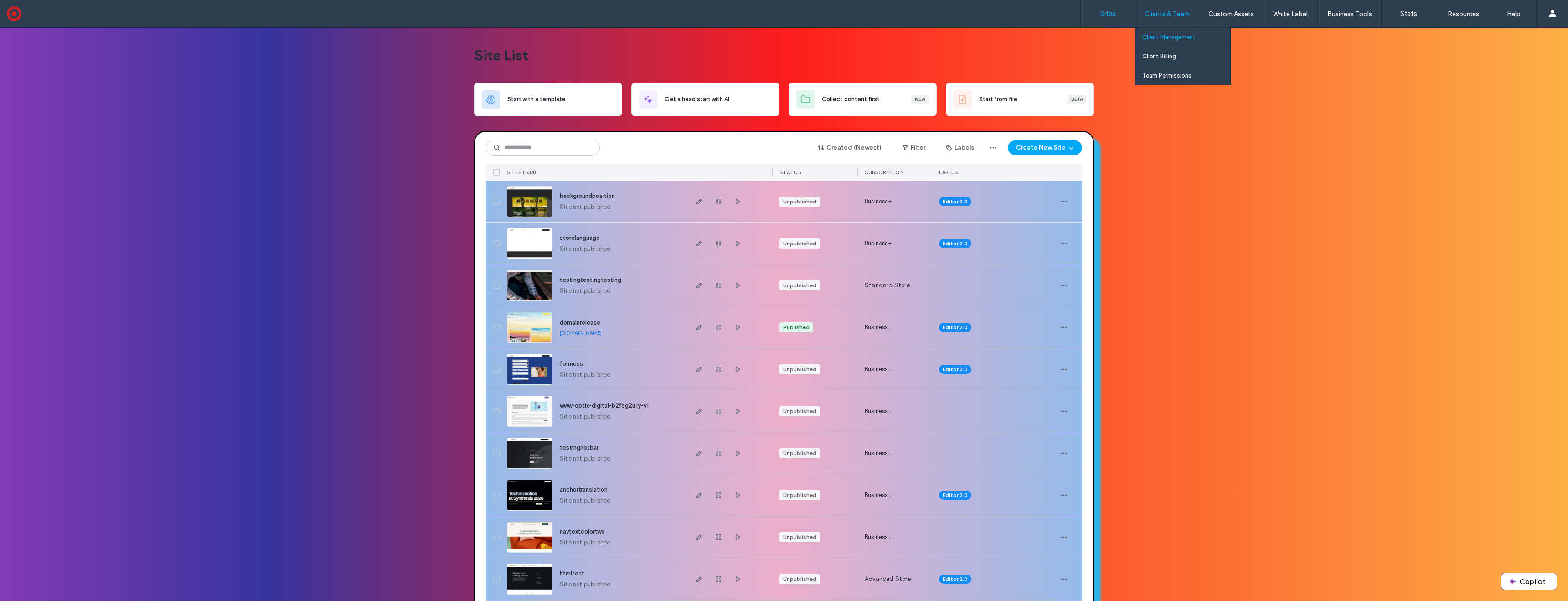
click at [1179, 37] on label "Client Management" at bounding box center [1169, 37] width 54 height 7
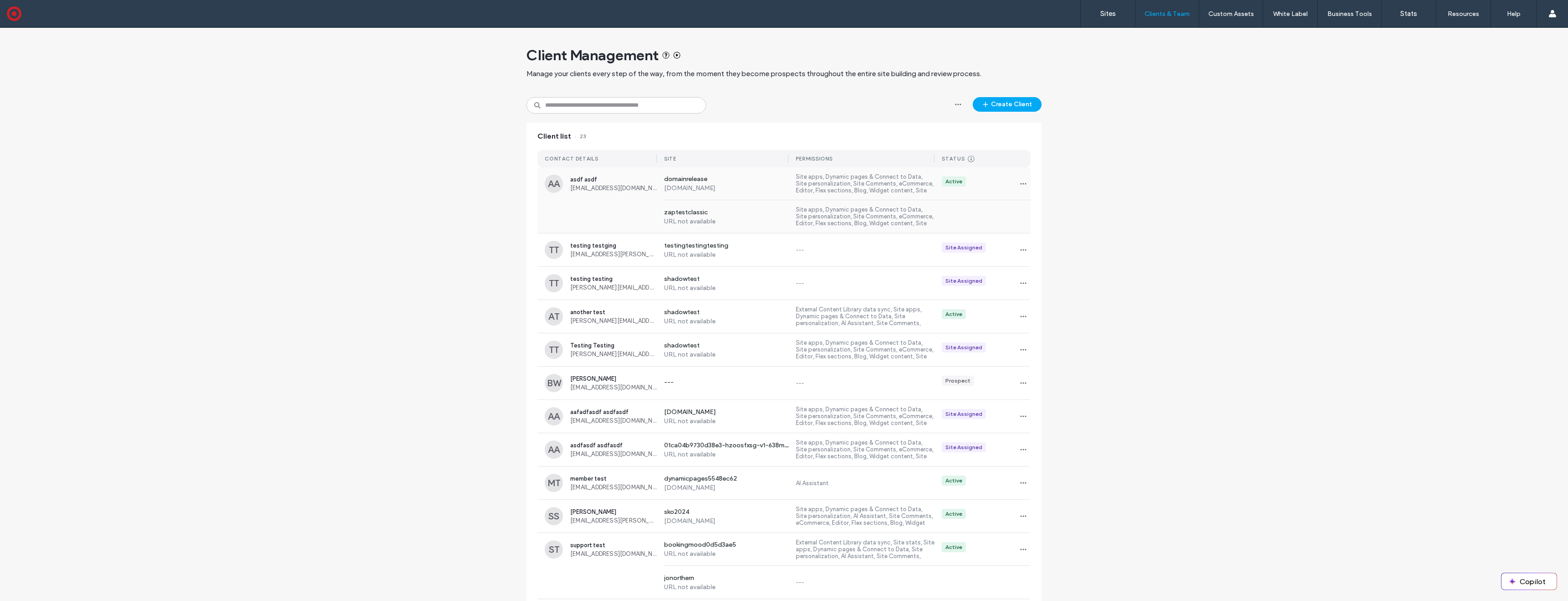
click at [604, 205] on div "zaptestclassic URL not available Site apps, Dynamic pages & Connect to Data, Si…" at bounding box center [784, 217] width 493 height 33
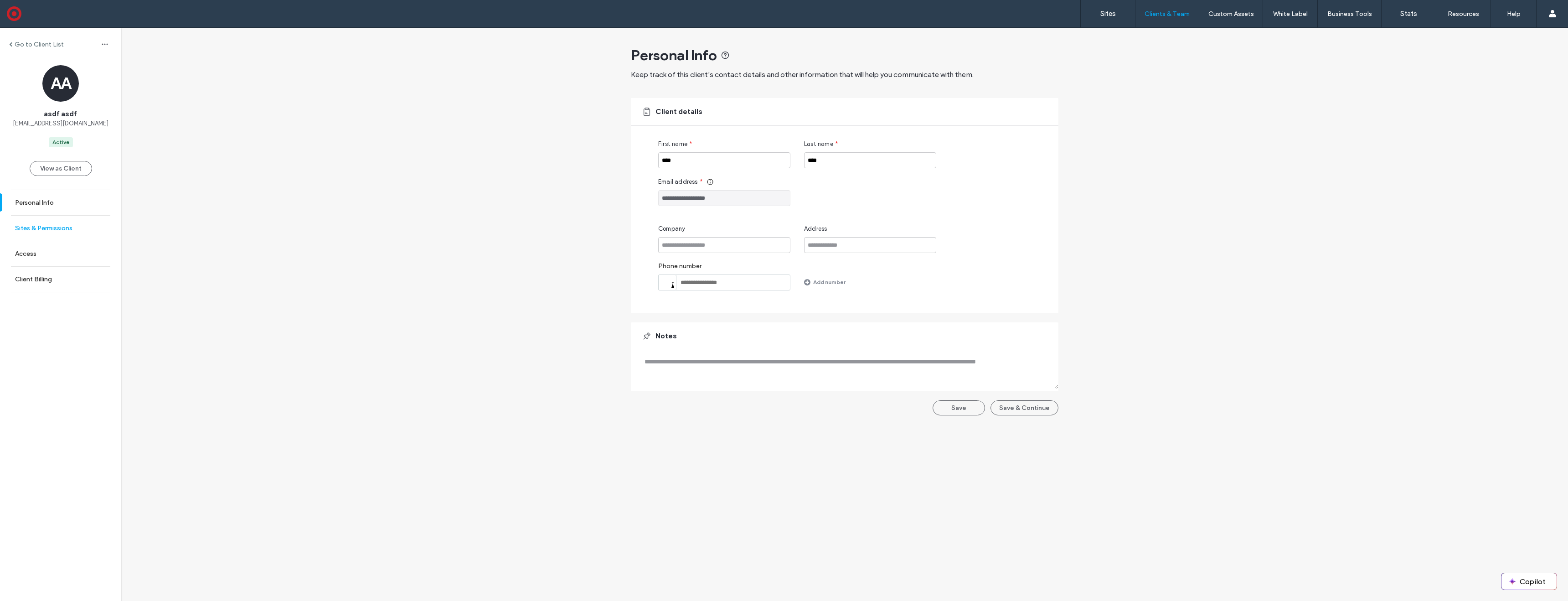
click at [39, 234] on link "Sites & Permissions" at bounding box center [60, 228] width 121 height 25
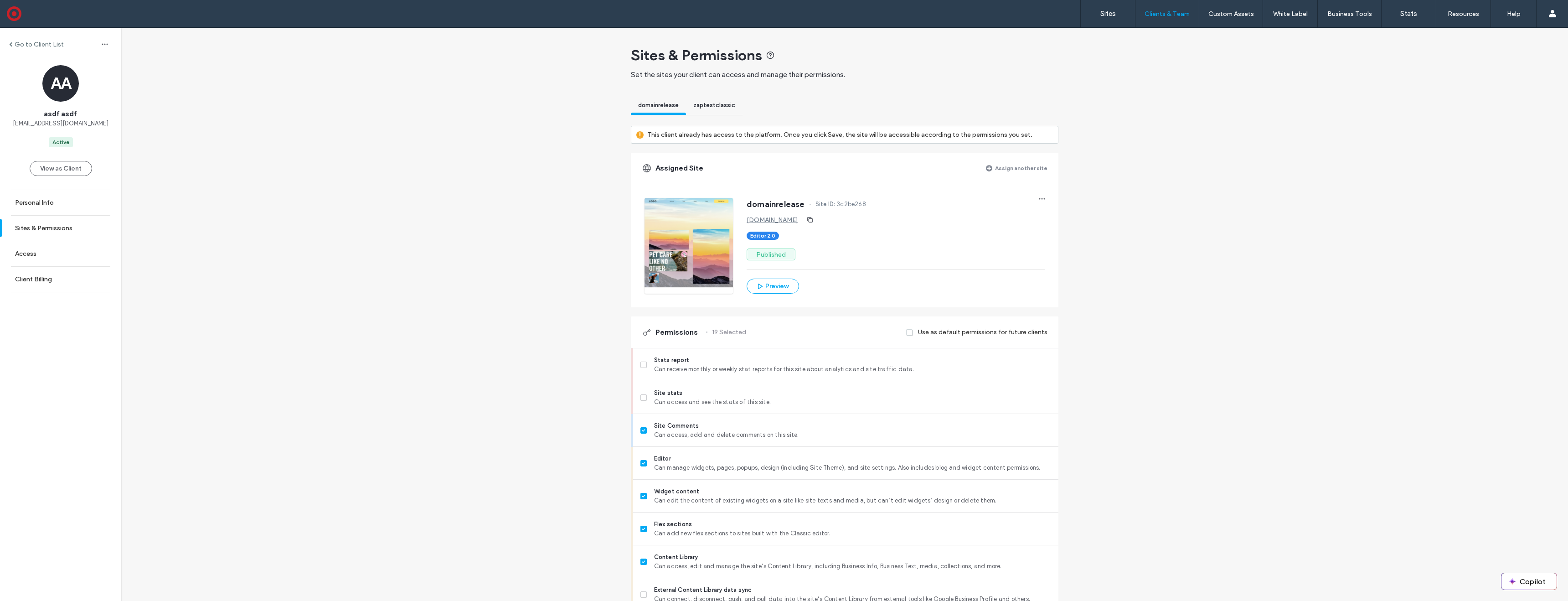
click at [1029, 164] on label "Assign another site" at bounding box center [1021, 168] width 52 height 16
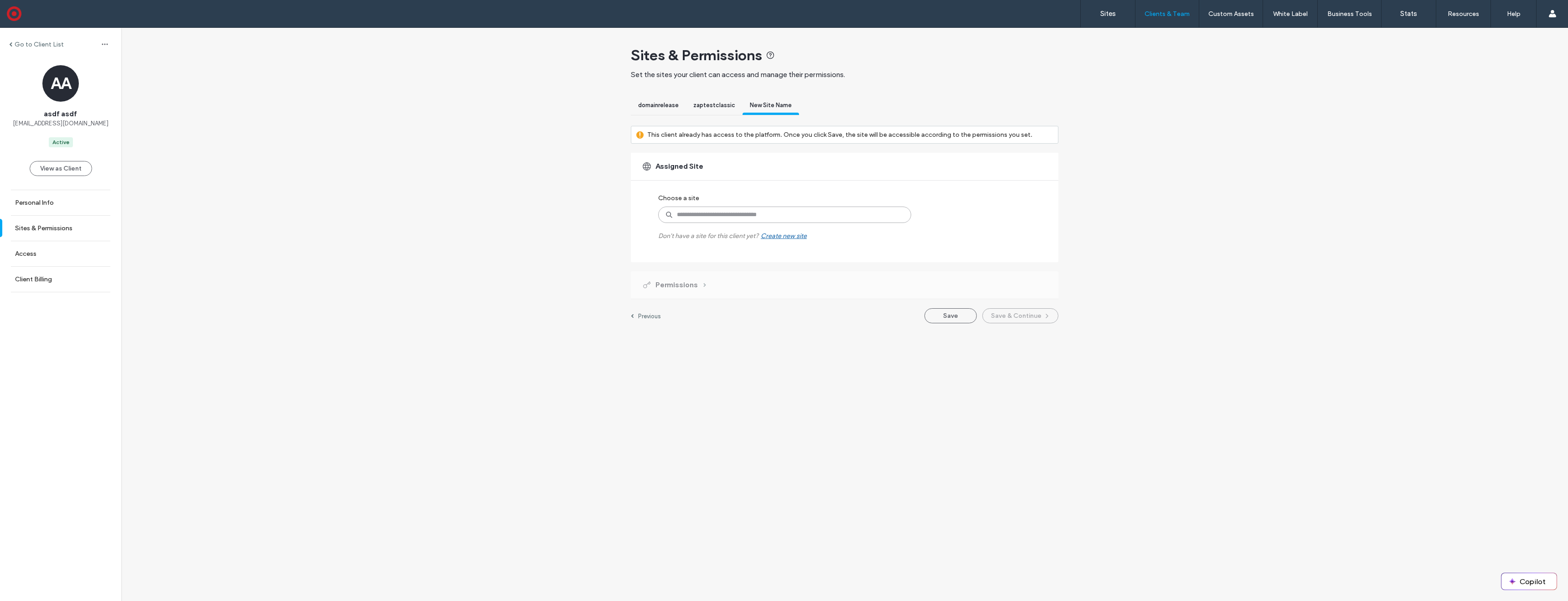
click at [749, 217] on input at bounding box center [785, 214] width 253 height 16
type input "****"
click at [754, 239] on label "ageverification" at bounding box center [779, 236] width 156 height 11
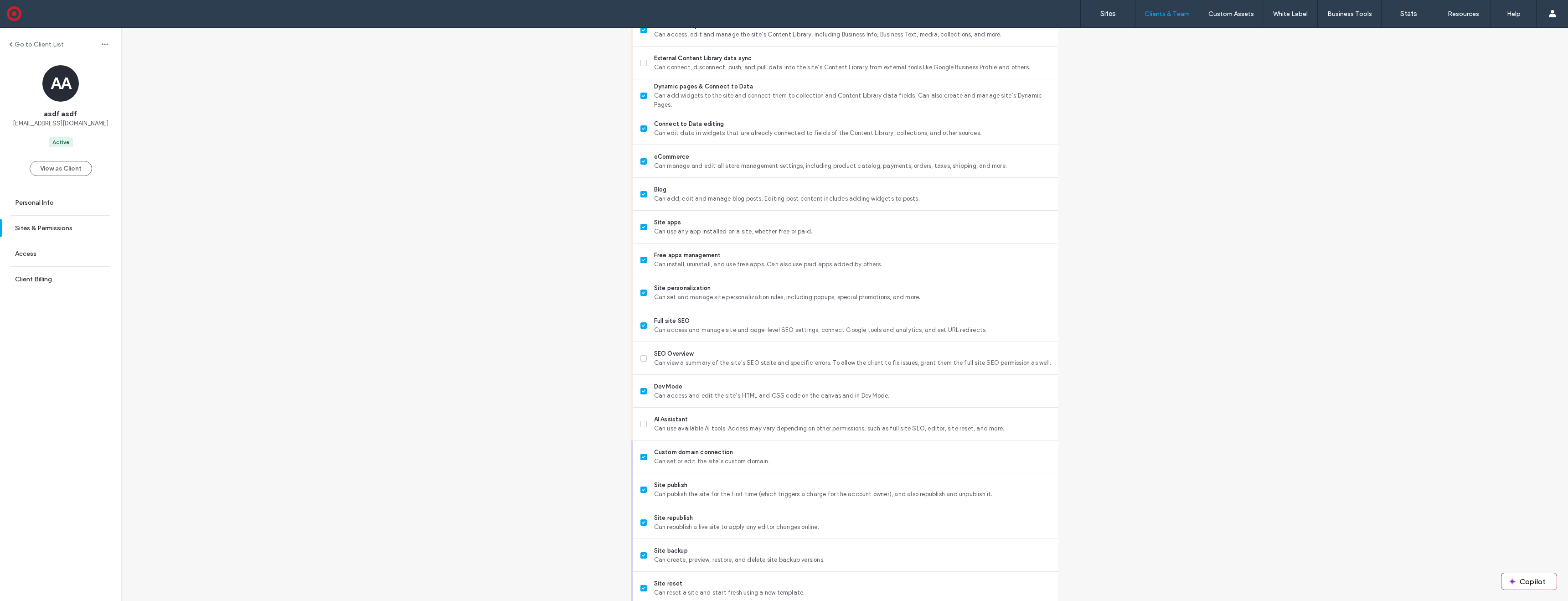
scroll to position [569, 0]
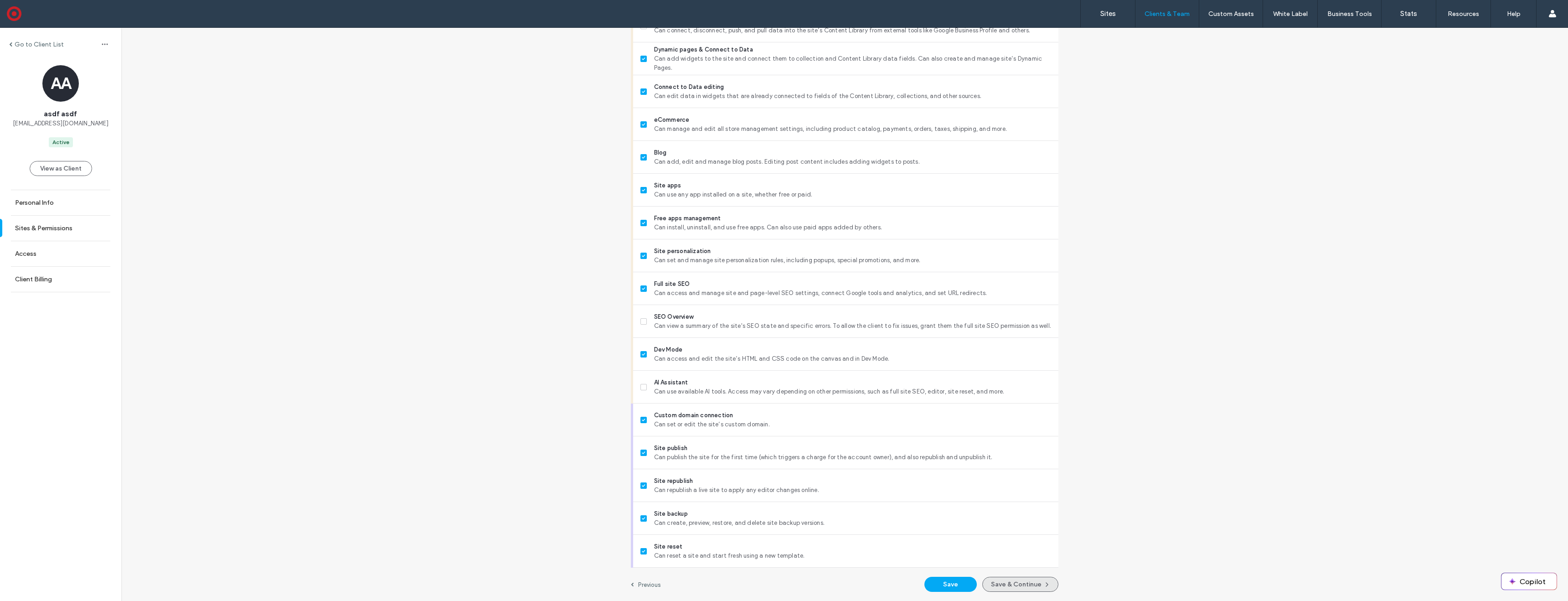
click at [1003, 580] on button "Save & Continue" at bounding box center [1020, 584] width 76 height 15
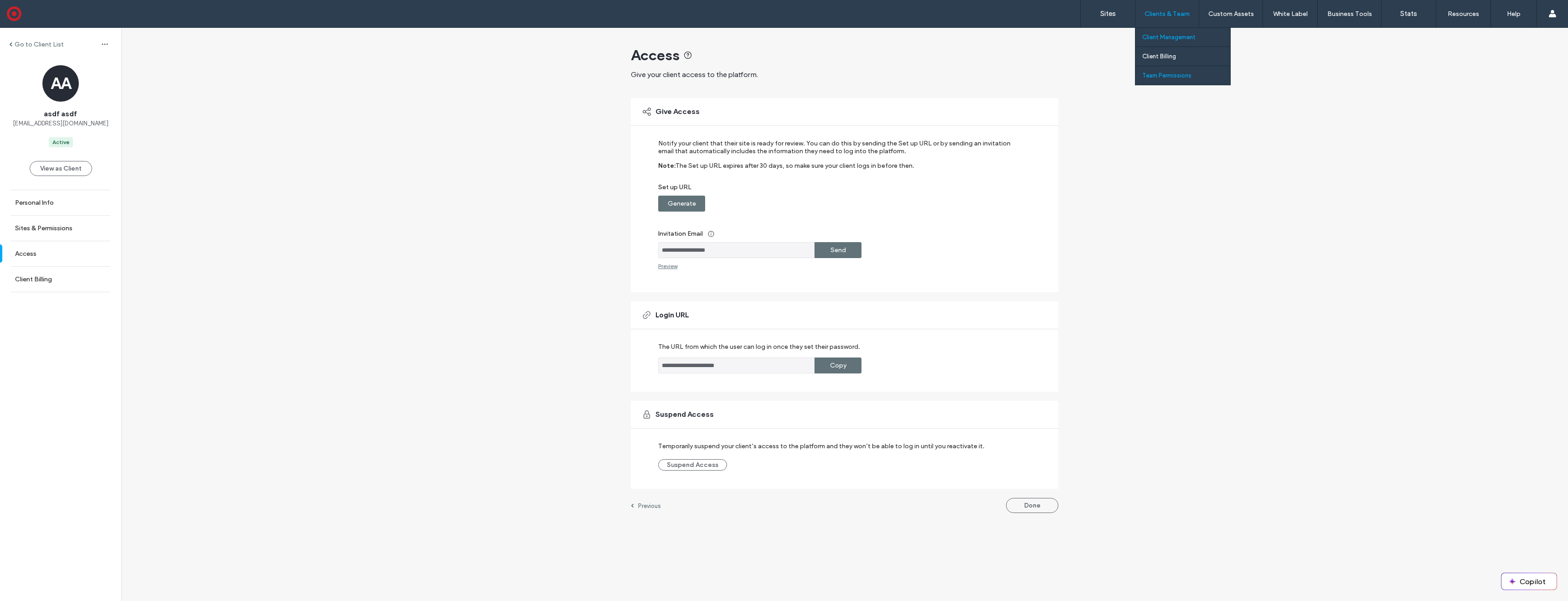
click at [1168, 77] on label "Team Permissions" at bounding box center [1167, 75] width 49 height 7
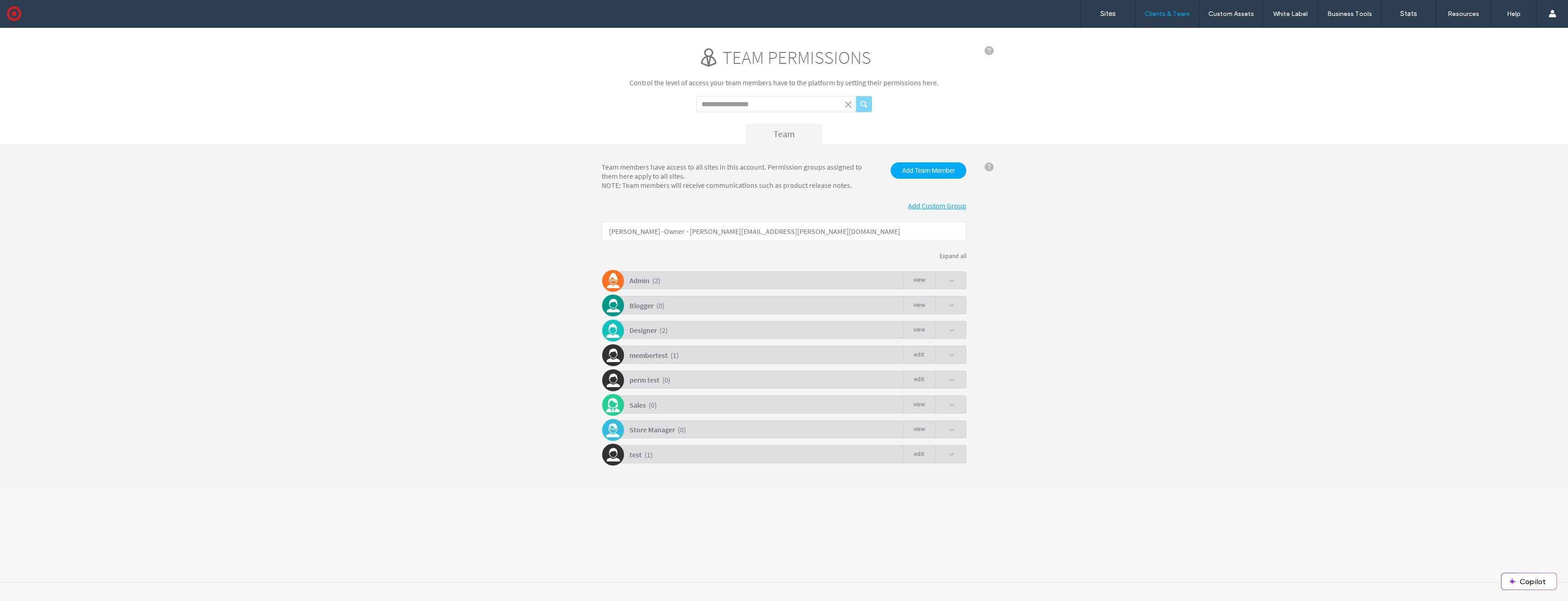
click link "view"
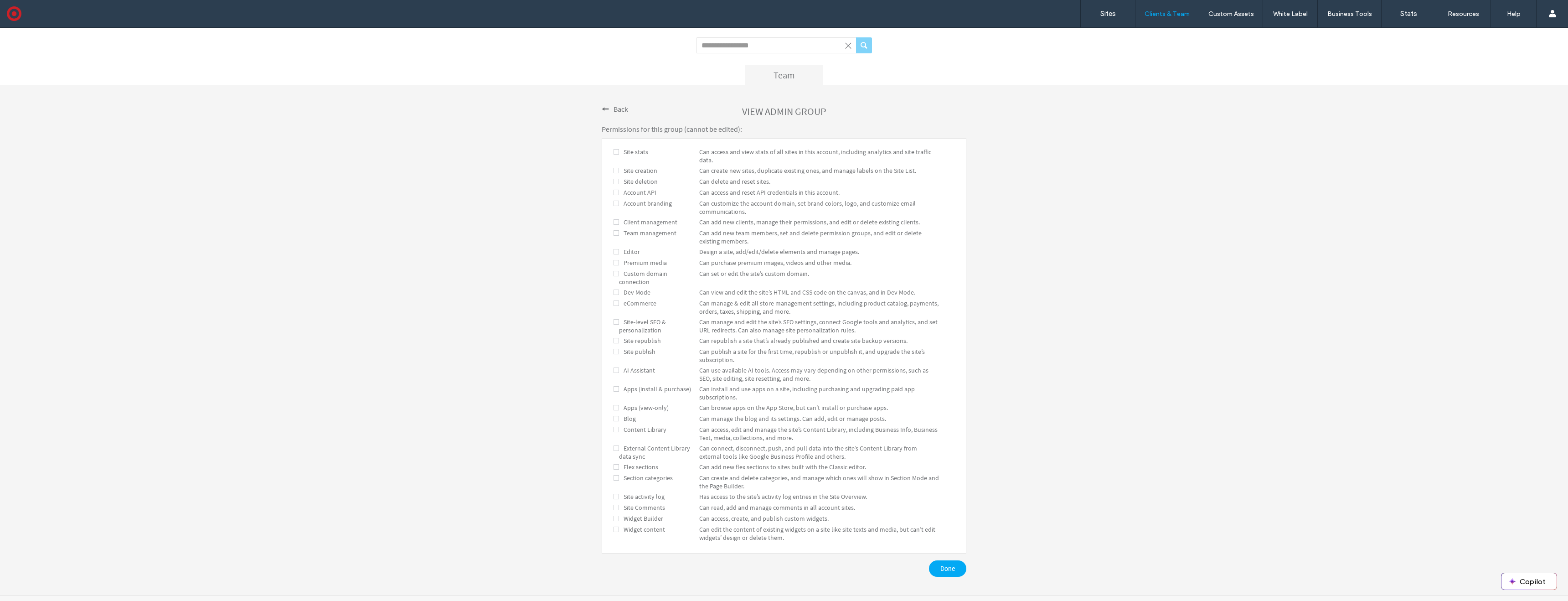
scroll to position [64, 0]
